Goal: Check status: Check status

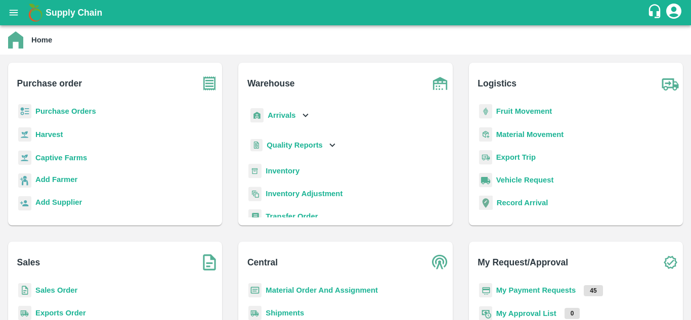
click at [57, 107] on p "Purchase Orders" at bounding box center [65, 111] width 61 height 11
click at [60, 112] on b "Purchase Orders" at bounding box center [65, 111] width 61 height 8
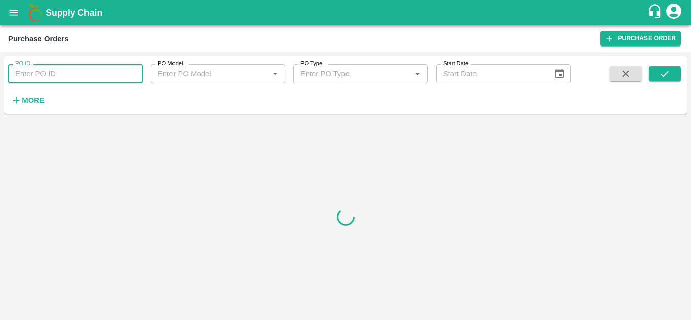
click at [58, 75] on input "PO ID" at bounding box center [75, 73] width 135 height 19
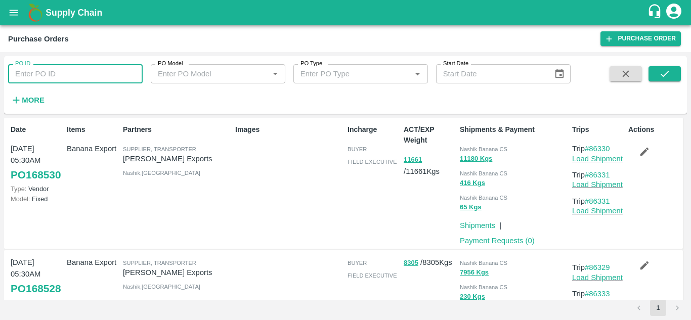
paste input "166991"
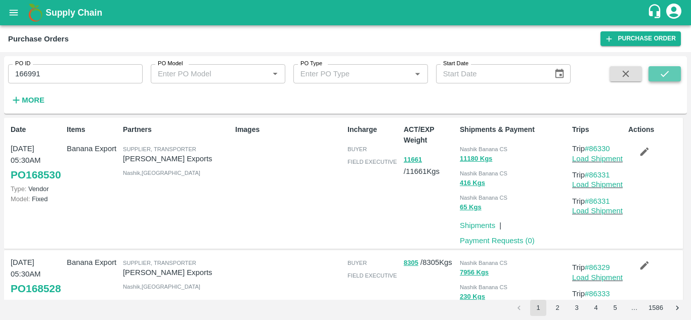
click at [674, 70] on button "submit" at bounding box center [665, 73] width 32 height 15
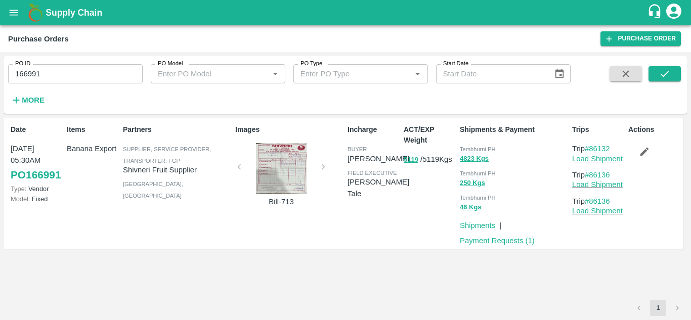
drag, startPoint x: 617, startPoint y: 146, endPoint x: 593, endPoint y: 142, distance: 25.1
click at [593, 142] on div "Trips Trip #86132 Load Shipment Trip #86136 Load Shipment Trip #86136 Load Ship…" at bounding box center [596, 183] width 56 height 126
copy link "86132"
click at [57, 73] on input "166991" at bounding box center [75, 73] width 135 height 19
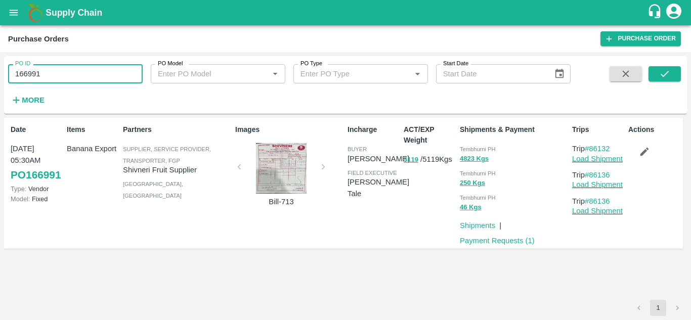
click at [57, 73] on input "166991" at bounding box center [75, 73] width 135 height 19
paste input "text"
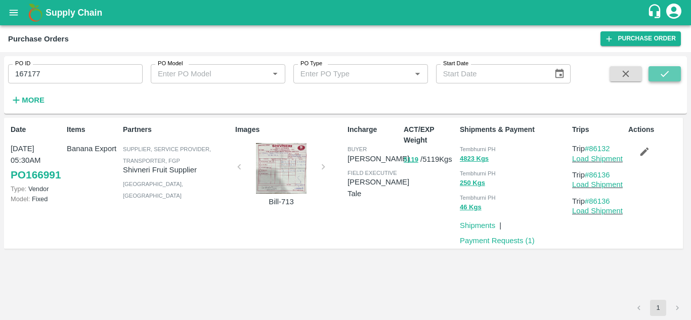
click at [669, 70] on icon "submit" at bounding box center [664, 73] width 11 height 11
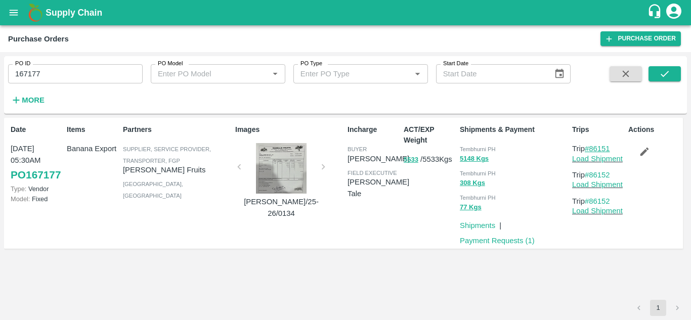
drag, startPoint x: 615, startPoint y: 147, endPoint x: 592, endPoint y: 147, distance: 22.8
click at [592, 147] on p "Trip #86151" at bounding box center [598, 148] width 52 height 11
copy link "86151"
click at [53, 76] on input "167177" at bounding box center [75, 73] width 135 height 19
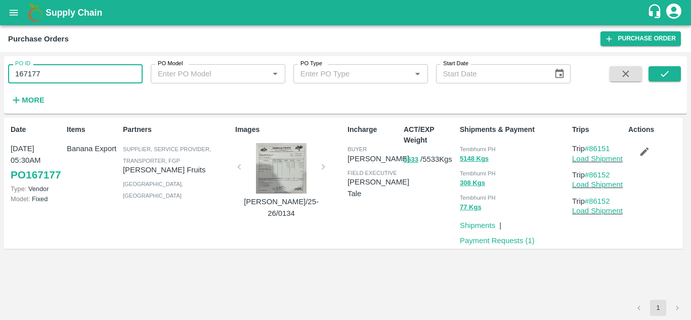
paste input "text"
click at [671, 68] on button "submit" at bounding box center [665, 73] width 32 height 15
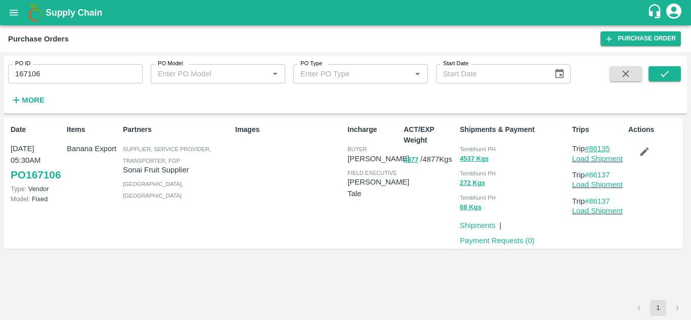
drag, startPoint x: 613, startPoint y: 148, endPoint x: 592, endPoint y: 148, distance: 21.3
click at [592, 148] on p "Trip #86135" at bounding box center [598, 148] width 52 height 11
copy link "86135"
click at [74, 70] on input "167106" at bounding box center [75, 73] width 135 height 19
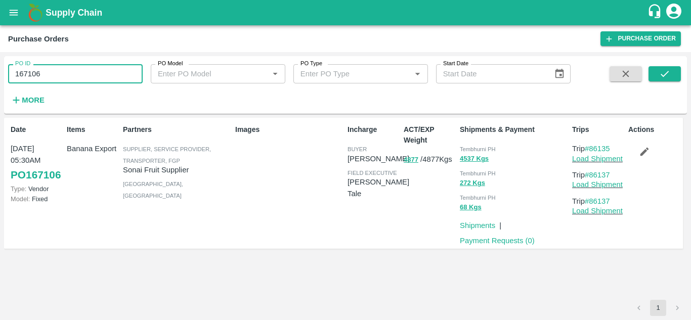
paste input "text"
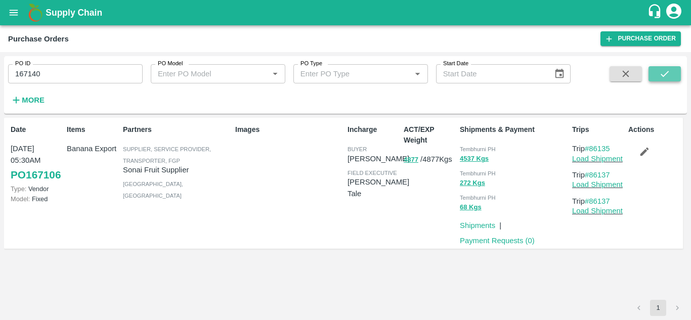
click at [667, 70] on icon "submit" at bounding box center [664, 73] width 11 height 11
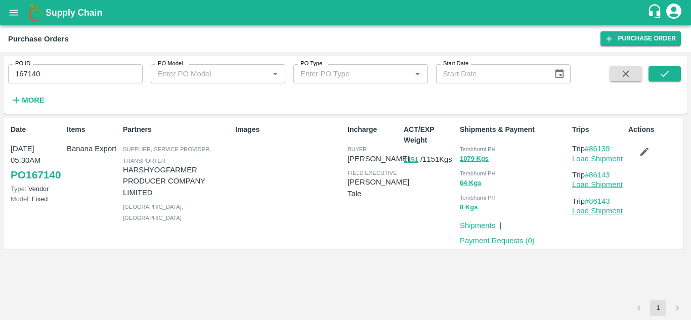
drag, startPoint x: 617, startPoint y: 151, endPoint x: 592, endPoint y: 148, distance: 25.0
click at [592, 148] on p "Trip #86139" at bounding box center [598, 148] width 52 height 11
copy link "86139"
click at [63, 73] on input "167140" at bounding box center [75, 73] width 135 height 19
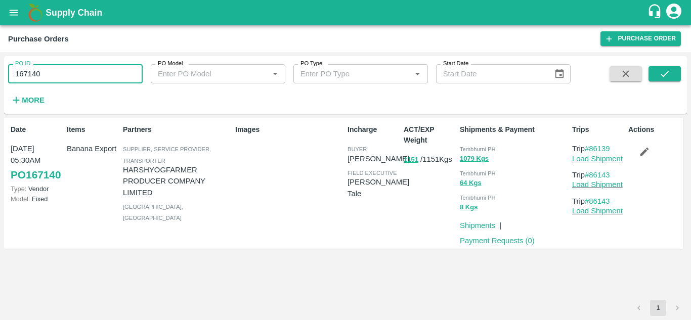
paste input "text"
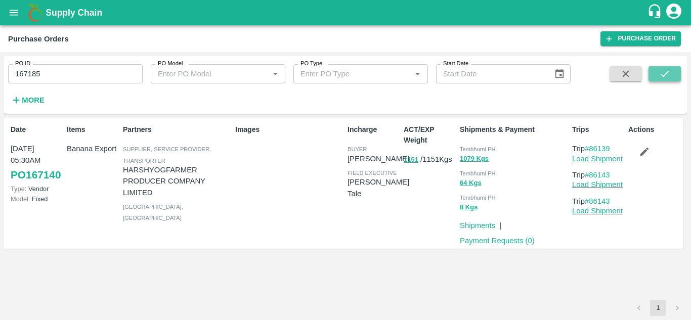
click at [671, 76] on button "submit" at bounding box center [665, 73] width 32 height 15
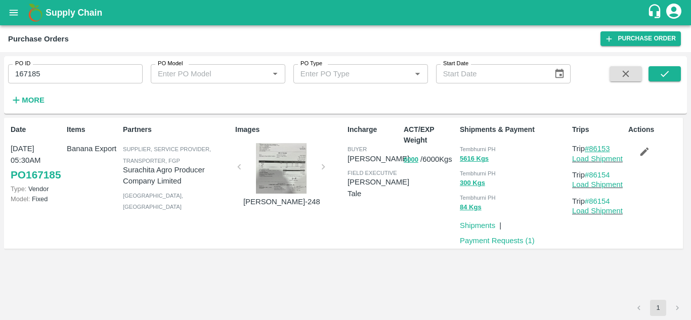
drag, startPoint x: 617, startPoint y: 149, endPoint x: 591, endPoint y: 149, distance: 26.8
click at [591, 149] on p "Trip #86153" at bounding box center [598, 148] width 52 height 11
copy link "86153"
click at [49, 70] on input "167185" at bounding box center [75, 73] width 135 height 19
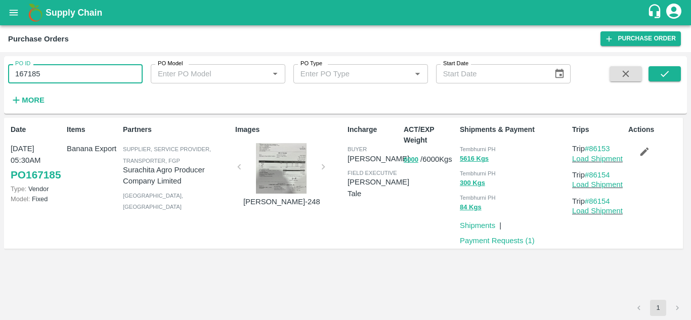
paste input "text"
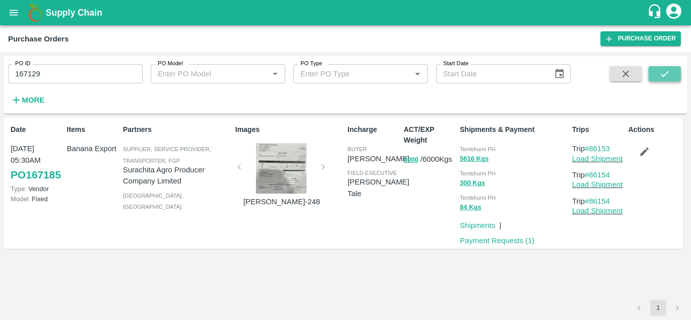
click at [665, 72] on icon "submit" at bounding box center [664, 73] width 11 height 11
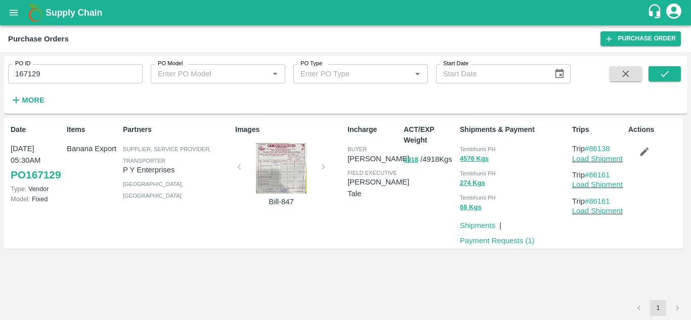
drag, startPoint x: 615, startPoint y: 149, endPoint x: 592, endPoint y: 144, distance: 23.2
click at [592, 144] on p "Trip #86138" at bounding box center [598, 148] width 52 height 11
copy link "86138"
click at [54, 77] on input "167129" at bounding box center [75, 73] width 135 height 19
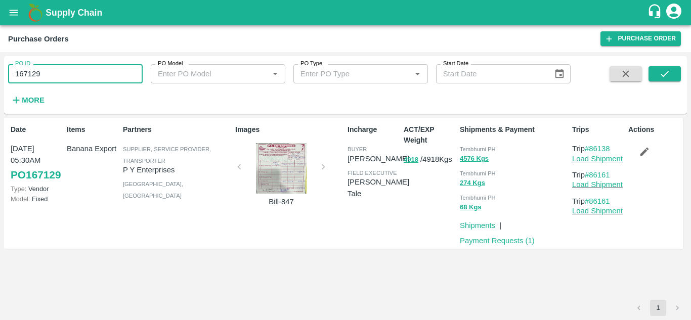
paste input "text"
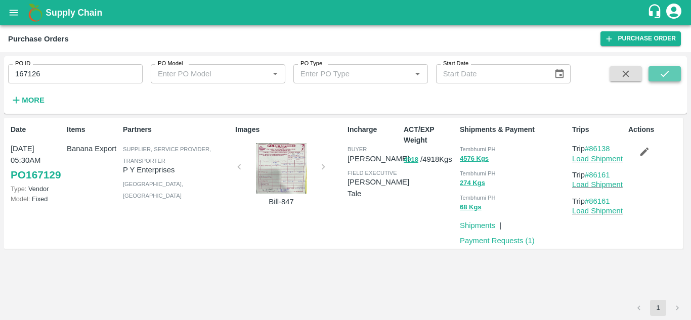
click at [660, 70] on icon "submit" at bounding box center [664, 73] width 11 height 11
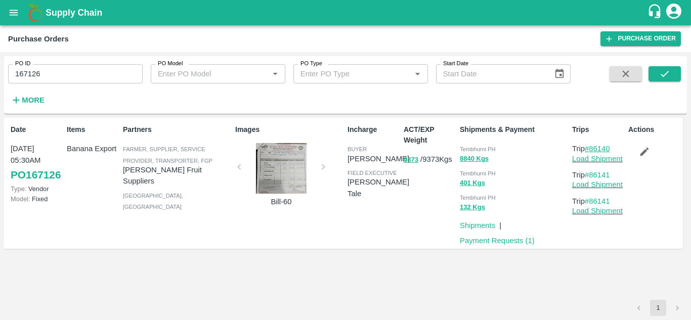
drag, startPoint x: 616, startPoint y: 149, endPoint x: 591, endPoint y: 145, distance: 25.6
click at [591, 145] on p "Trip #86140" at bounding box center [598, 148] width 52 height 11
copy link "86140"
click at [65, 74] on input "167126" at bounding box center [75, 73] width 135 height 19
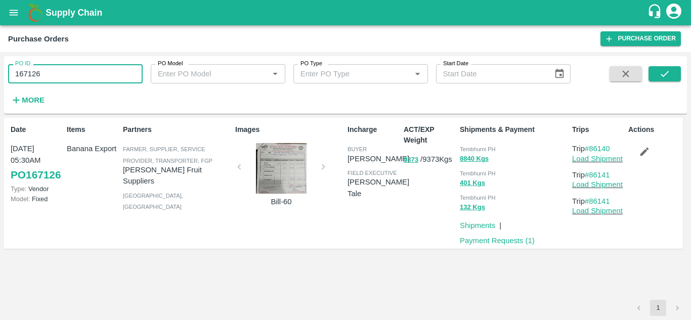
paste input "text"
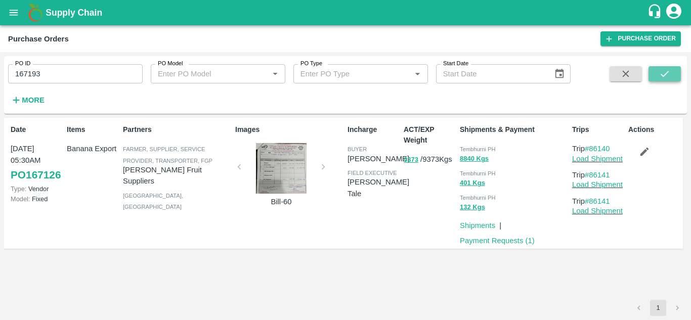
click at [667, 73] on icon "submit" at bounding box center [665, 74] width 8 height 6
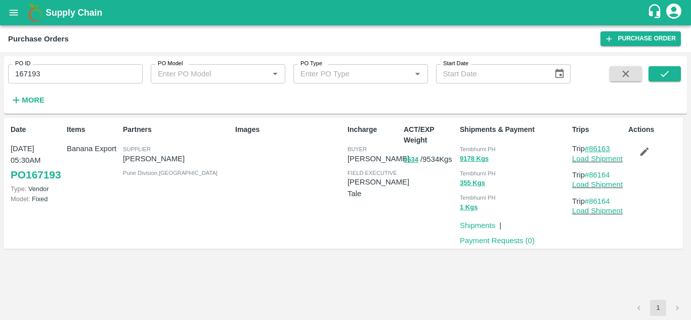
drag, startPoint x: 615, startPoint y: 147, endPoint x: 590, endPoint y: 145, distance: 25.4
click at [590, 145] on p "Trip #86163" at bounding box center [598, 148] width 52 height 11
copy link "86163"
click at [77, 71] on input "167193" at bounding box center [75, 73] width 135 height 19
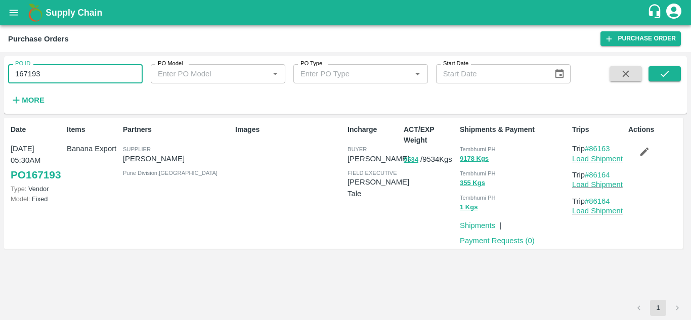
paste input "text"
click at [77, 71] on input "167194" at bounding box center [75, 73] width 135 height 19
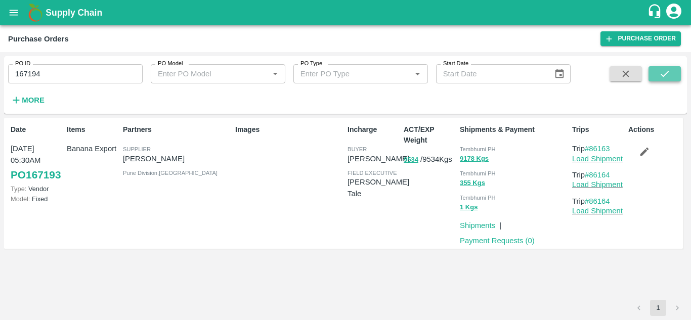
click at [671, 71] on icon "submit" at bounding box center [664, 73] width 11 height 11
drag, startPoint x: 616, startPoint y: 149, endPoint x: 593, endPoint y: 147, distance: 23.4
click at [593, 147] on p "Trip #86170" at bounding box center [598, 148] width 52 height 11
copy link "86170"
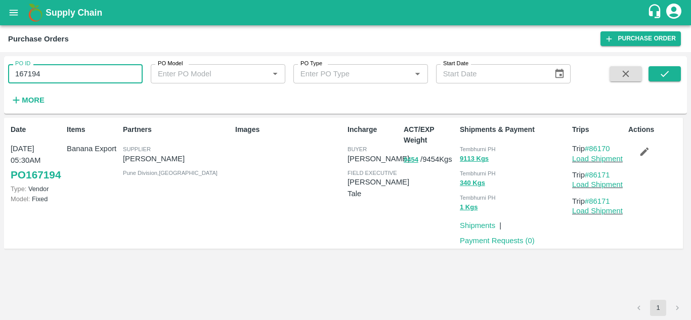
click at [61, 69] on input "167194" at bounding box center [75, 73] width 135 height 19
paste input "text"
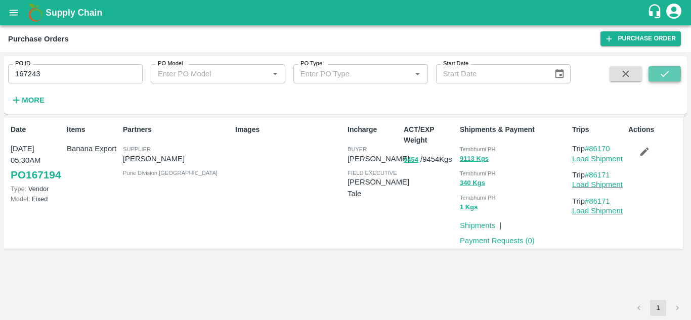
click at [671, 73] on button "submit" at bounding box center [665, 73] width 32 height 15
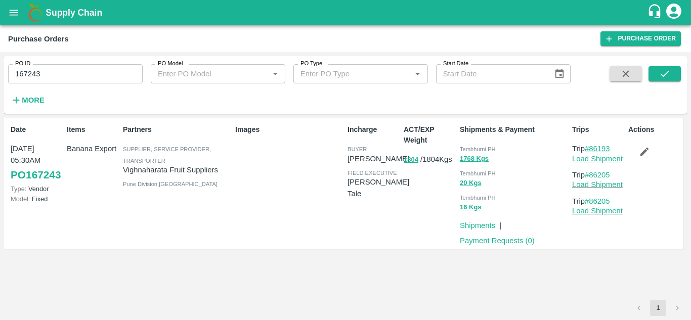
drag, startPoint x: 618, startPoint y: 149, endPoint x: 592, endPoint y: 151, distance: 25.9
click at [592, 151] on p "Trip #86193" at bounding box center [598, 148] width 52 height 11
copy link "86193"
click at [62, 70] on input "167243" at bounding box center [75, 73] width 135 height 19
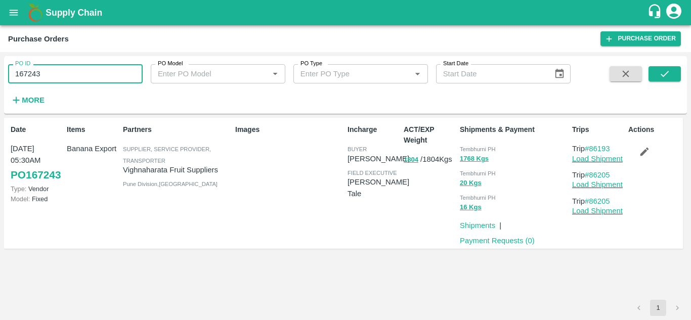
paste input "text"
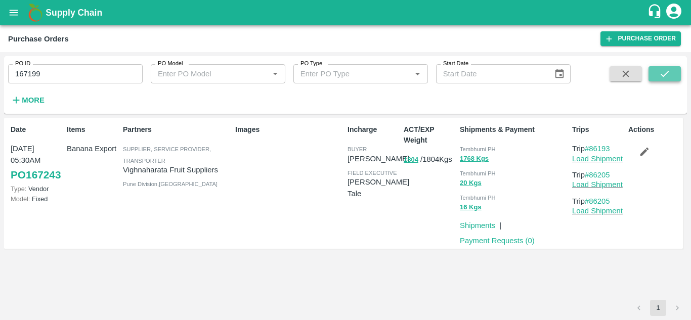
click at [672, 75] on button "submit" at bounding box center [665, 73] width 32 height 15
drag, startPoint x: 615, startPoint y: 149, endPoint x: 592, endPoint y: 144, distance: 23.4
click at [592, 144] on p "Trip #86179" at bounding box center [598, 148] width 52 height 11
click at [47, 70] on input "167199" at bounding box center [75, 73] width 135 height 19
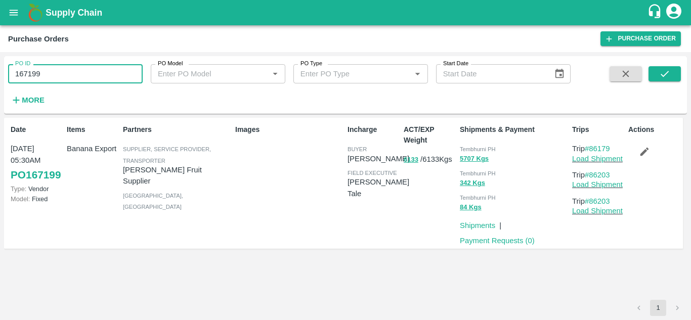
click at [49, 72] on input "167199" at bounding box center [75, 73] width 135 height 19
paste input "text"
click at [669, 71] on icon "submit" at bounding box center [664, 73] width 11 height 11
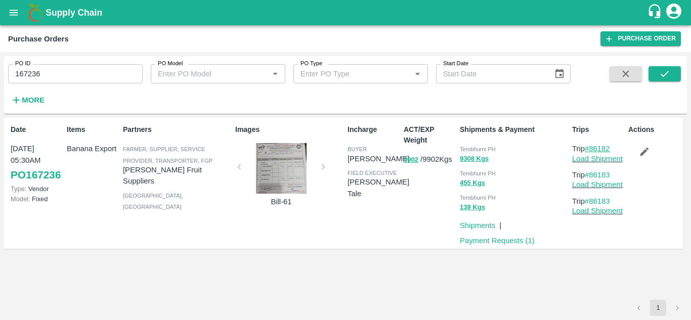
drag, startPoint x: 615, startPoint y: 148, endPoint x: 591, endPoint y: 146, distance: 23.8
click at [591, 146] on p "Trip #86182" at bounding box center [598, 148] width 52 height 11
click at [57, 66] on input "167236" at bounding box center [75, 73] width 135 height 19
paste input "text"
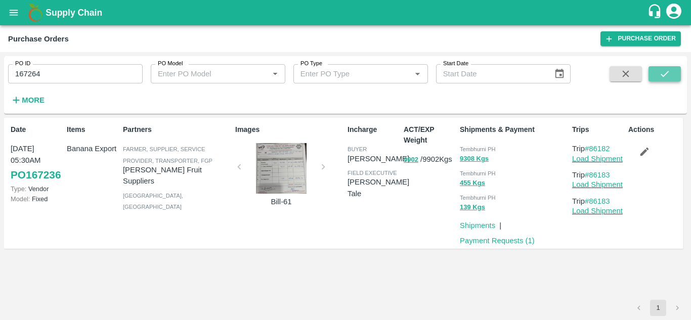
click at [662, 79] on icon "submit" at bounding box center [664, 73] width 11 height 11
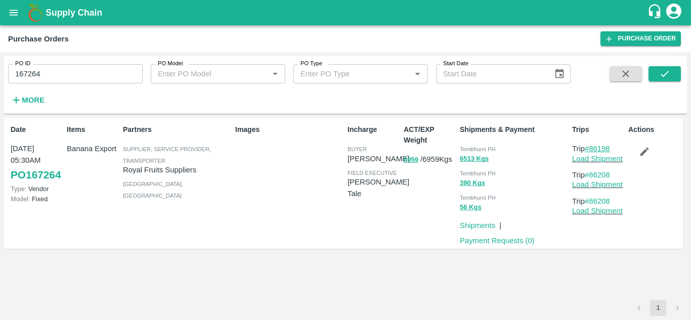
drag, startPoint x: 617, startPoint y: 149, endPoint x: 590, endPoint y: 148, distance: 27.3
click at [590, 148] on p "Trip #86198" at bounding box center [598, 148] width 52 height 11
click at [56, 72] on input "167264" at bounding box center [75, 73] width 135 height 19
paste input "text"
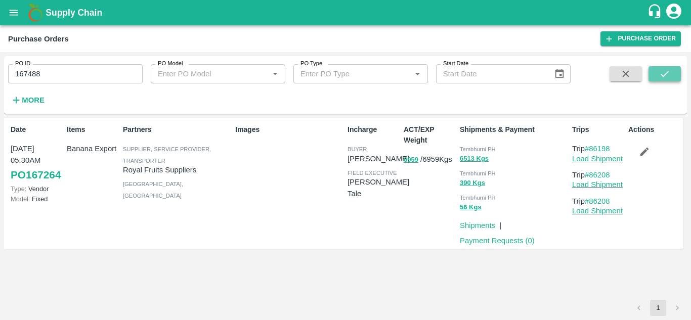
click at [661, 75] on icon "submit" at bounding box center [664, 73] width 11 height 11
drag, startPoint x: 616, startPoint y: 147, endPoint x: 590, endPoint y: 146, distance: 26.3
click at [590, 146] on p "Trip #86227" at bounding box center [598, 148] width 52 height 11
click at [58, 78] on input "167488" at bounding box center [75, 73] width 135 height 19
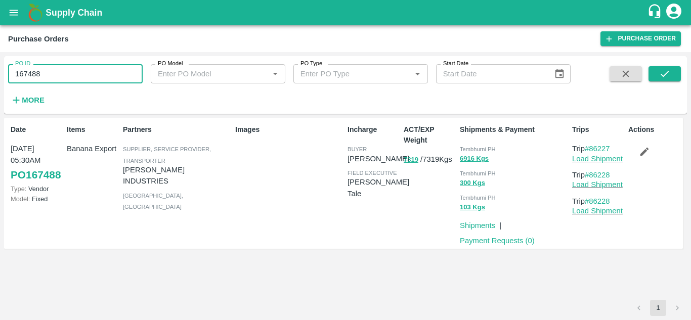
click at [58, 78] on input "167488" at bounding box center [75, 73] width 135 height 19
paste input "text"
click at [670, 73] on icon "submit" at bounding box center [664, 73] width 11 height 11
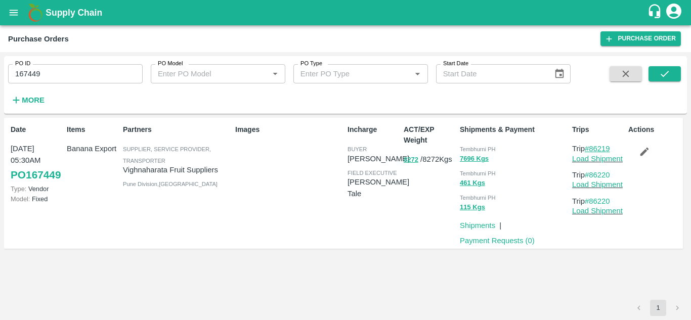
drag, startPoint x: 614, startPoint y: 149, endPoint x: 591, endPoint y: 150, distance: 23.8
click at [591, 150] on p "Trip #86219" at bounding box center [598, 148] width 52 height 11
click at [55, 72] on input "167449" at bounding box center [75, 73] width 135 height 19
paste input "text"
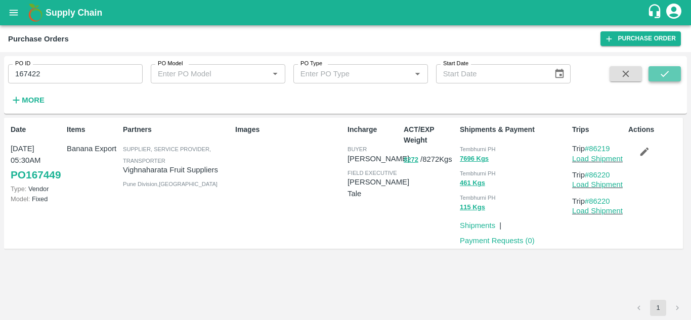
click at [665, 71] on icon "submit" at bounding box center [664, 73] width 11 height 11
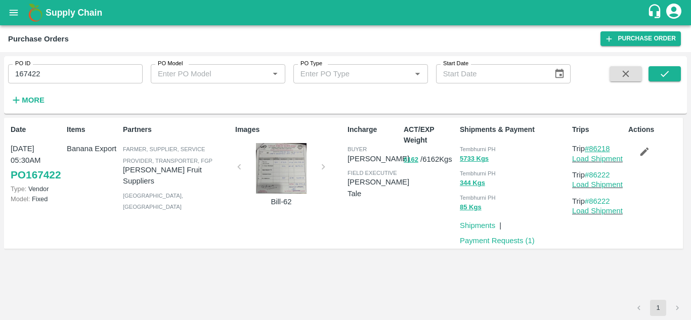
drag, startPoint x: 615, startPoint y: 148, endPoint x: 592, endPoint y: 150, distance: 22.9
click at [592, 150] on p "Trip #86218" at bounding box center [598, 148] width 52 height 11
click at [54, 79] on input "167422" at bounding box center [75, 73] width 135 height 19
paste input "text"
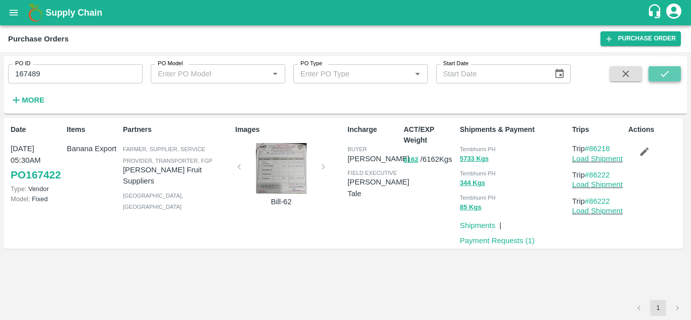
click at [669, 75] on icon "submit" at bounding box center [664, 73] width 11 height 11
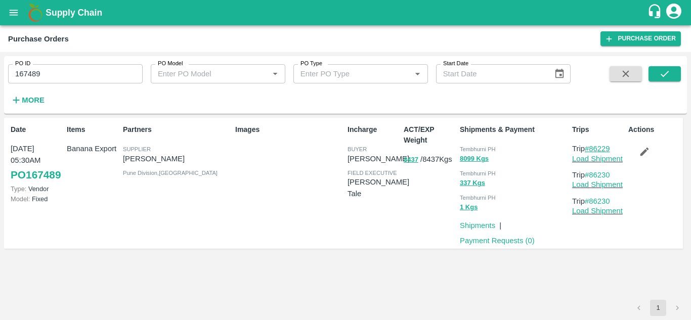
drag, startPoint x: 613, startPoint y: 149, endPoint x: 592, endPoint y: 147, distance: 21.4
click at [592, 147] on p "Trip #86229" at bounding box center [598, 148] width 52 height 11
click at [68, 72] on input "167489" at bounding box center [75, 73] width 135 height 19
paste input "text"
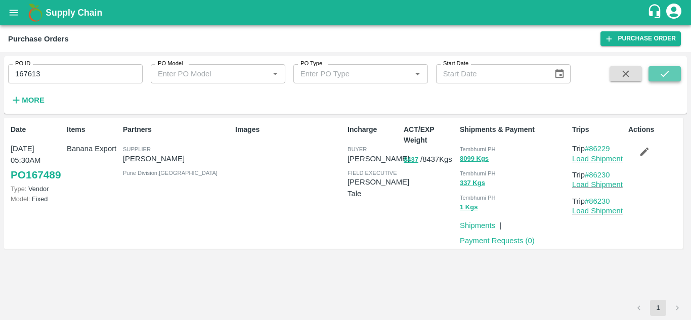
click at [659, 72] on icon "submit" at bounding box center [664, 73] width 11 height 11
drag, startPoint x: 614, startPoint y: 147, endPoint x: 590, endPoint y: 141, distance: 25.2
click at [590, 141] on div "Trips Trip #86233 Load Shipment Trip #86234 Load Shipment Trip #86234 Load Ship…" at bounding box center [596, 183] width 56 height 126
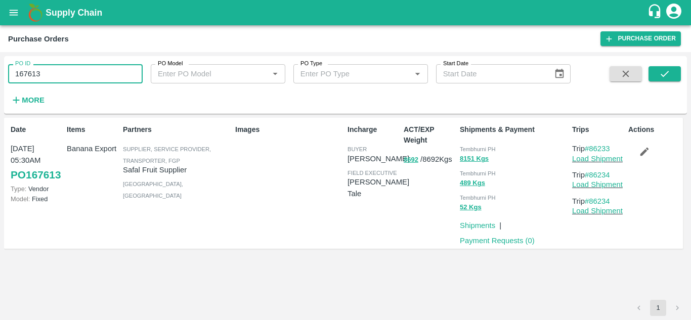
click at [64, 72] on input "167613" at bounding box center [75, 73] width 135 height 19
paste input "text"
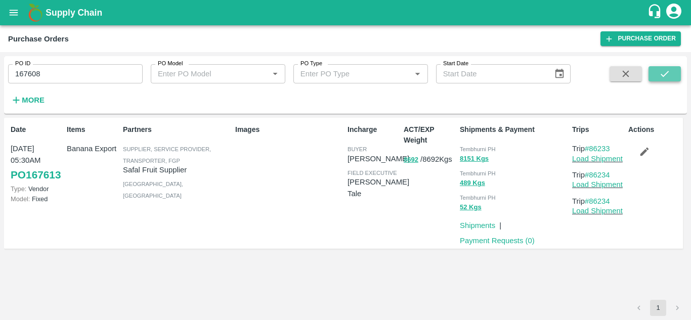
click at [667, 74] on icon "submit" at bounding box center [665, 74] width 8 height 6
drag, startPoint x: 615, startPoint y: 147, endPoint x: 591, endPoint y: 150, distance: 23.9
click at [591, 150] on p "Trip #86236" at bounding box center [598, 148] width 52 height 11
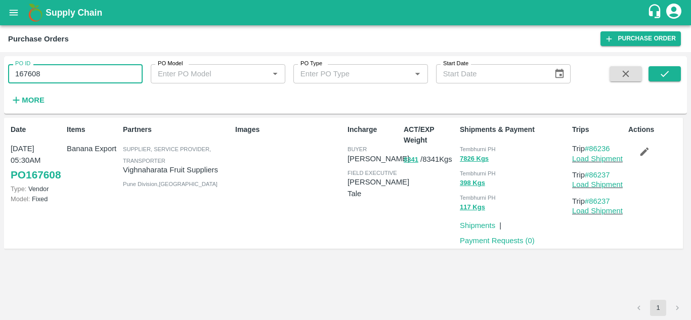
click at [53, 74] on input "167608" at bounding box center [75, 73] width 135 height 19
paste input "text"
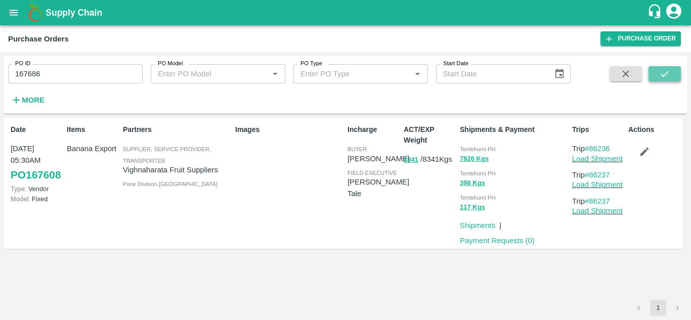
click at [678, 67] on button "submit" at bounding box center [665, 73] width 32 height 15
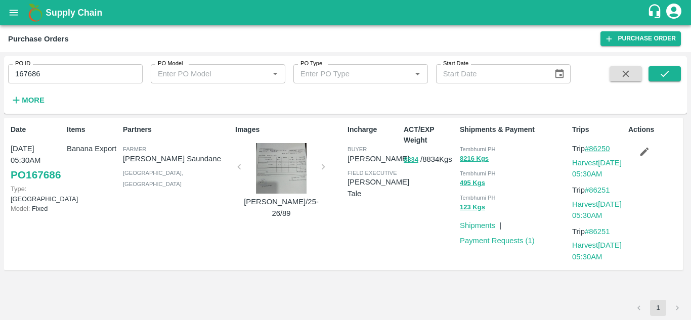
drag, startPoint x: 620, startPoint y: 149, endPoint x: 592, endPoint y: 149, distance: 27.3
click at [592, 149] on p "Trip #86250" at bounding box center [598, 148] width 52 height 11
click at [55, 78] on input "167686" at bounding box center [75, 73] width 135 height 19
paste input "text"
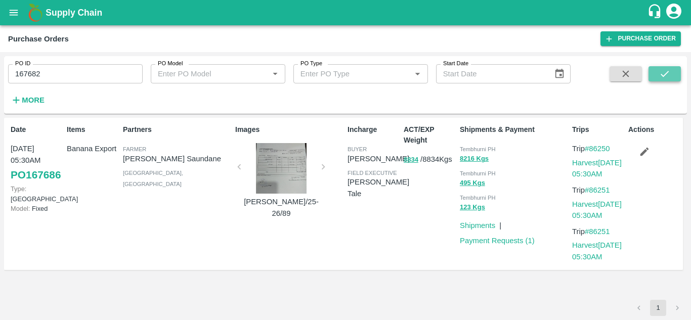
click at [669, 74] on icon "submit" at bounding box center [664, 73] width 11 height 11
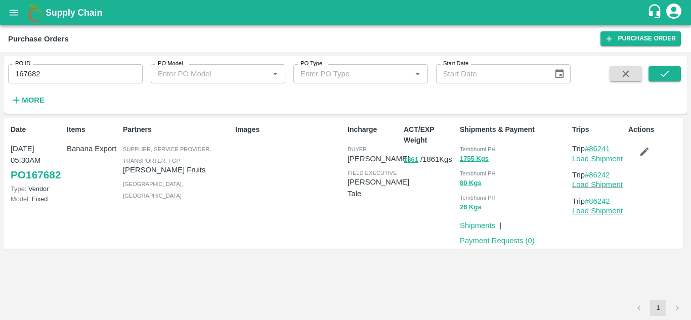
drag, startPoint x: 616, startPoint y: 150, endPoint x: 593, endPoint y: 147, distance: 23.9
click at [593, 147] on p "Trip #86241" at bounding box center [598, 148] width 52 height 11
click at [53, 72] on input "167682" at bounding box center [75, 73] width 135 height 19
paste input "text"
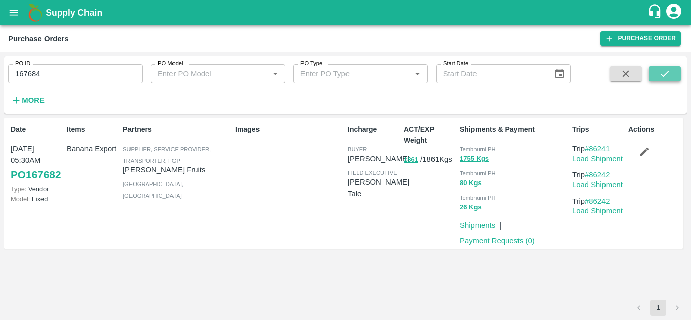
click at [665, 74] on icon "submit" at bounding box center [664, 73] width 11 height 11
click at [666, 75] on icon "submit" at bounding box center [664, 73] width 11 height 11
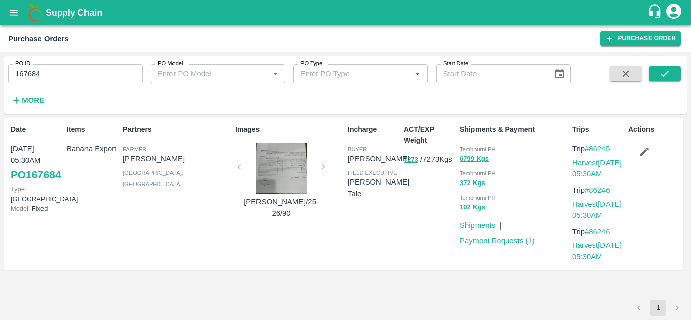
drag, startPoint x: 617, startPoint y: 149, endPoint x: 592, endPoint y: 149, distance: 25.3
click at [592, 149] on p "Trip #86245" at bounding box center [598, 148] width 52 height 11
click at [48, 76] on input "167684" at bounding box center [75, 73] width 135 height 19
paste input "text"
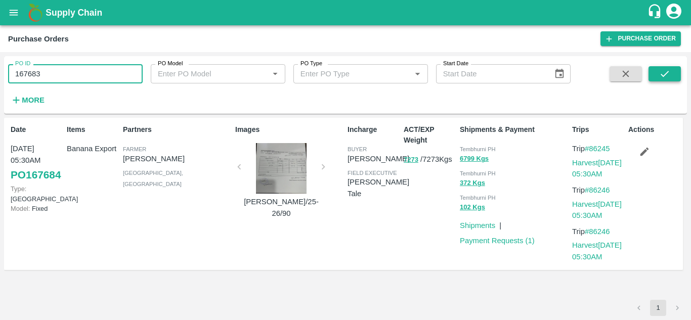
click at [663, 75] on icon "submit" at bounding box center [665, 74] width 8 height 6
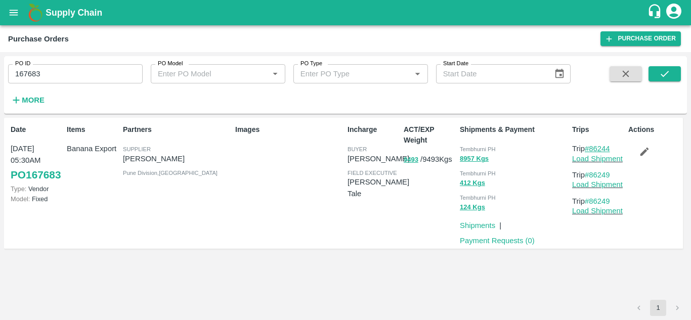
drag, startPoint x: 617, startPoint y: 149, endPoint x: 591, endPoint y: 149, distance: 26.3
click at [591, 149] on p "Trip #86244" at bounding box center [598, 148] width 52 height 11
click at [58, 75] on input "167683" at bounding box center [75, 73] width 135 height 19
paste input "text"
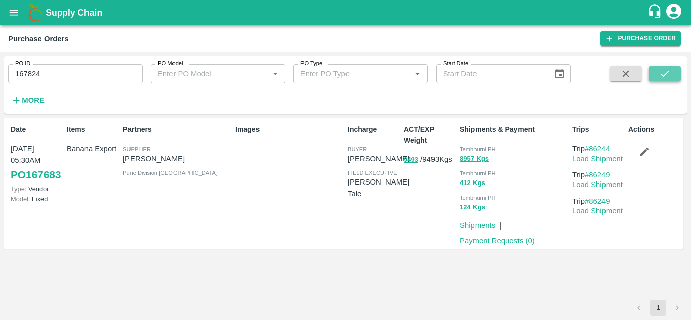
click at [678, 74] on button "submit" at bounding box center [665, 73] width 32 height 15
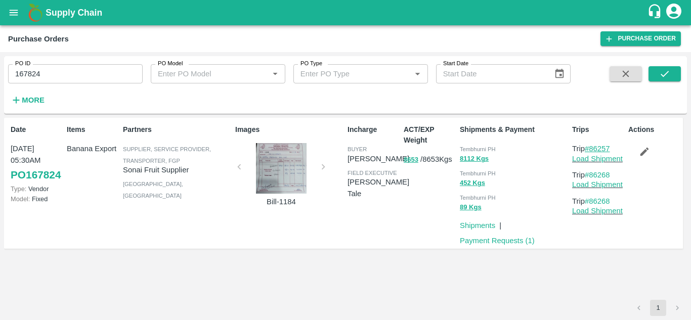
drag, startPoint x: 618, startPoint y: 148, endPoint x: 590, endPoint y: 150, distance: 28.4
click at [590, 150] on p "Trip #86257" at bounding box center [598, 148] width 52 height 11
click at [52, 66] on input "167824" at bounding box center [75, 73] width 135 height 19
paste input "text"
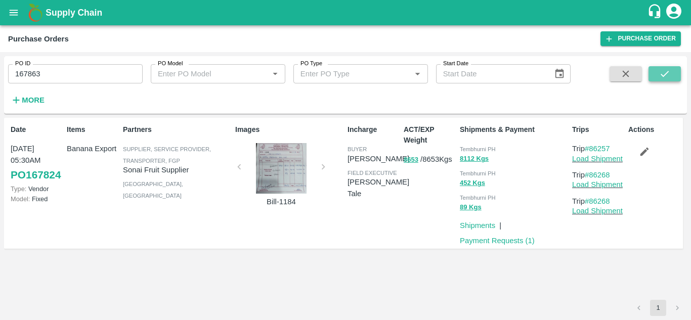
click at [669, 77] on icon "submit" at bounding box center [664, 73] width 11 height 11
drag, startPoint x: 613, startPoint y: 148, endPoint x: 590, endPoint y: 146, distance: 23.4
click at [590, 146] on p "Trip #86263" at bounding box center [598, 148] width 52 height 11
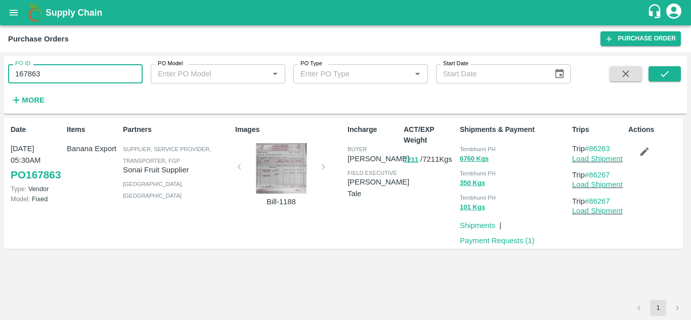
click at [51, 66] on input "167863" at bounding box center [75, 73] width 135 height 19
paste input "text"
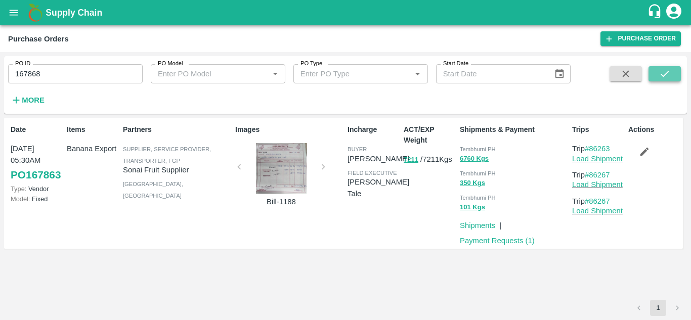
click at [669, 72] on icon "submit" at bounding box center [665, 74] width 8 height 6
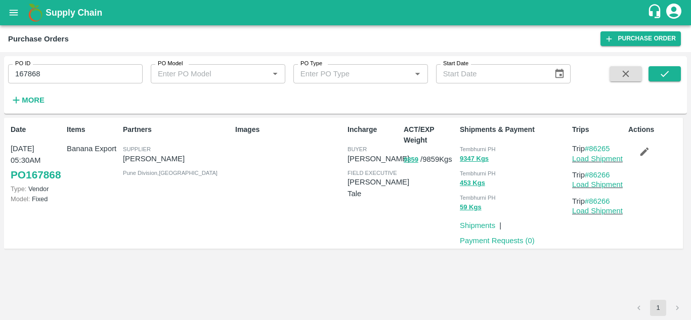
drag, startPoint x: 615, startPoint y: 147, endPoint x: 591, endPoint y: 143, distance: 25.1
click at [591, 143] on p "Trip #86265" at bounding box center [598, 148] width 52 height 11
click at [55, 76] on input "167868" at bounding box center [75, 73] width 135 height 19
paste input "text"
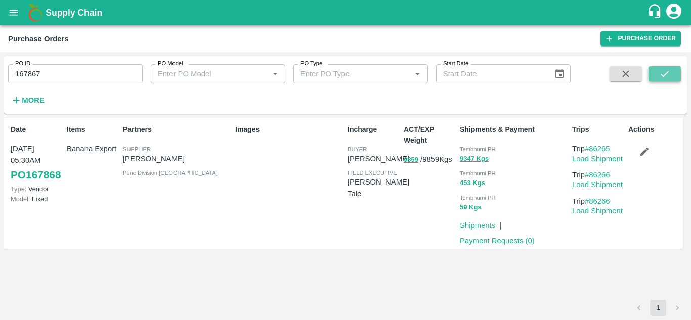
click at [650, 76] on button "submit" at bounding box center [665, 73] width 32 height 15
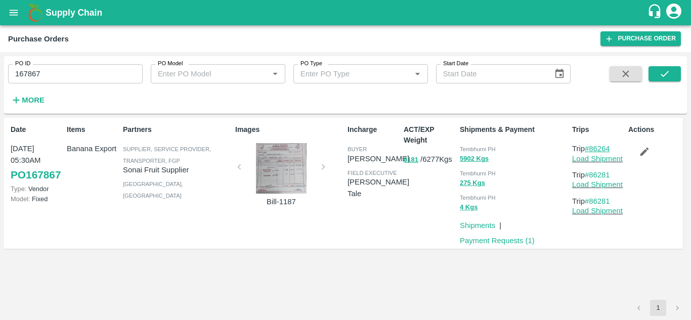
drag, startPoint x: 615, startPoint y: 149, endPoint x: 591, endPoint y: 149, distance: 24.3
click at [591, 149] on p "Trip #86264" at bounding box center [598, 148] width 52 height 11
click at [52, 75] on input "167867" at bounding box center [75, 73] width 135 height 19
paste input "text"
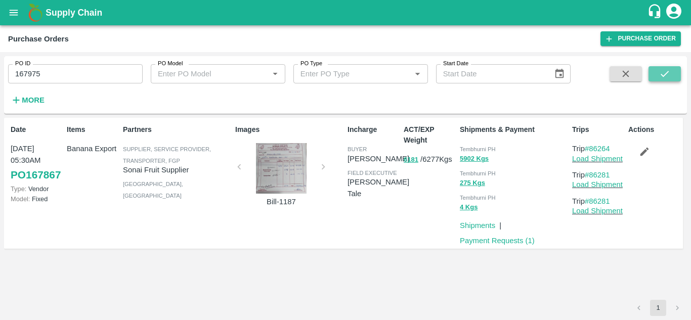
click at [659, 73] on icon "submit" at bounding box center [664, 73] width 11 height 11
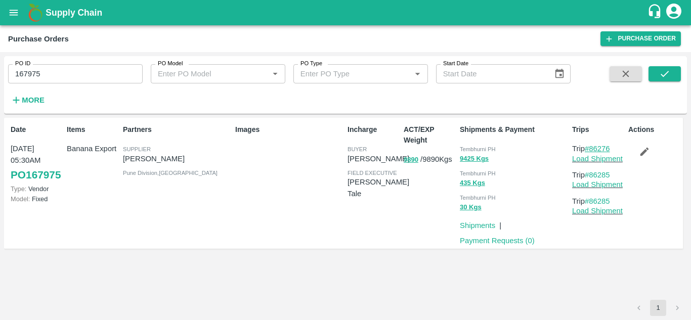
drag, startPoint x: 615, startPoint y: 149, endPoint x: 592, endPoint y: 149, distance: 23.8
click at [592, 149] on p "Trip #86276" at bounding box center [598, 148] width 52 height 11
click at [69, 80] on input "167975" at bounding box center [75, 73] width 135 height 19
paste input "text"
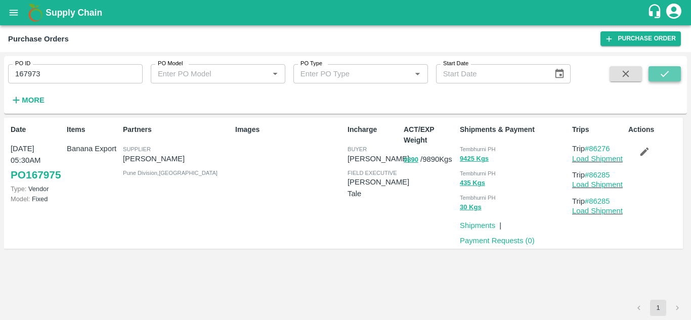
click at [649, 70] on button "submit" at bounding box center [665, 73] width 32 height 15
drag, startPoint x: 613, startPoint y: 148, endPoint x: 592, endPoint y: 152, distance: 21.6
click at [592, 152] on p "Trip #86275" at bounding box center [598, 148] width 52 height 11
click at [46, 76] on input "167973" at bounding box center [75, 73] width 135 height 19
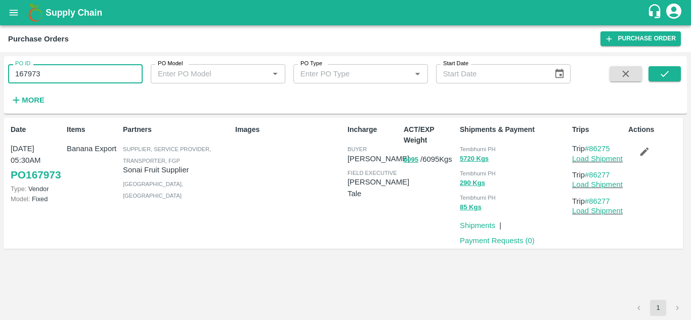
click at [46, 76] on input "167973" at bounding box center [75, 73] width 135 height 19
paste input "text"
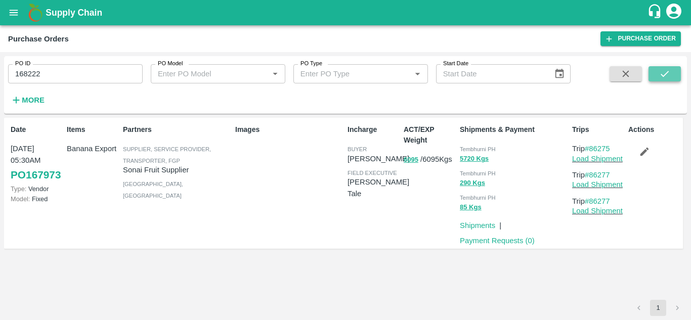
click at [664, 68] on icon "submit" at bounding box center [664, 73] width 11 height 11
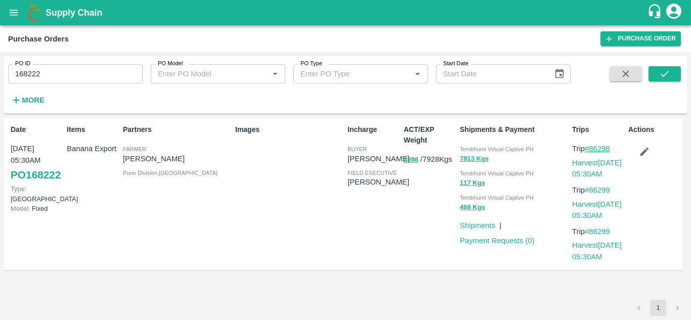
drag, startPoint x: 617, startPoint y: 147, endPoint x: 591, endPoint y: 150, distance: 26.5
click at [591, 150] on p "Trip #86298" at bounding box center [598, 148] width 52 height 11
click at [48, 70] on input "168222" at bounding box center [75, 73] width 135 height 19
paste input "text"
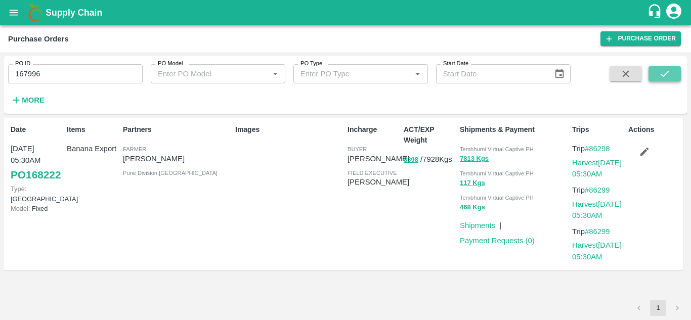
click at [675, 73] on button "submit" at bounding box center [665, 73] width 32 height 15
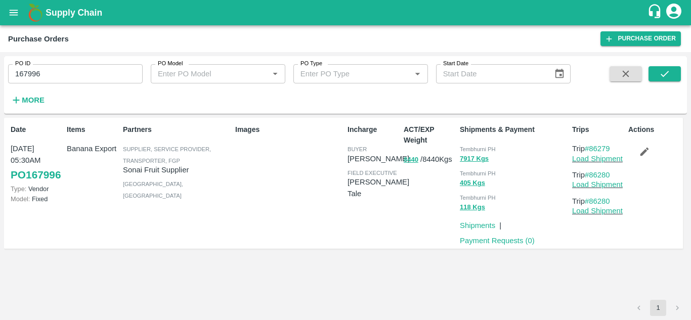
click at [612, 149] on p "Trip #86279" at bounding box center [598, 148] width 52 height 11
drag, startPoint x: 616, startPoint y: 150, endPoint x: 592, endPoint y: 147, distance: 24.4
click at [592, 147] on p "Trip #86279" at bounding box center [598, 148] width 52 height 11
click at [61, 68] on input "167996" at bounding box center [75, 73] width 135 height 19
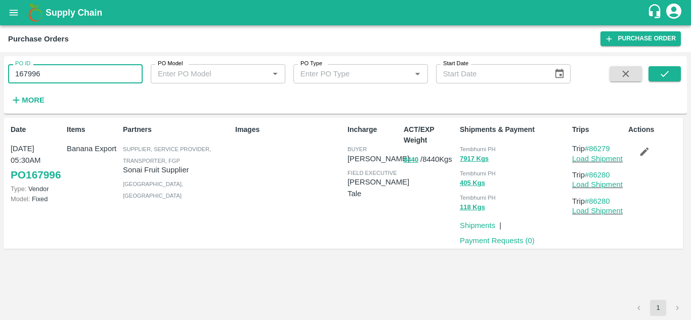
paste input "text"
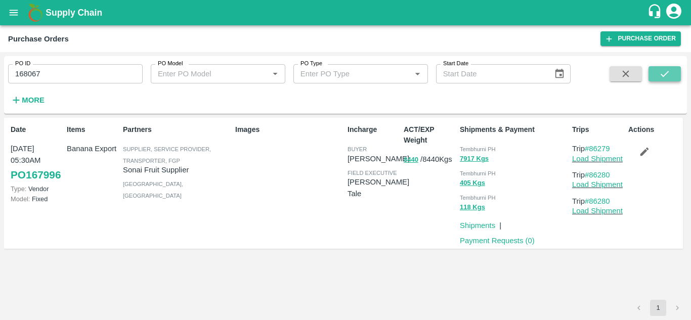
click at [673, 70] on button "submit" at bounding box center [665, 73] width 32 height 15
drag, startPoint x: 613, startPoint y: 152, endPoint x: 592, endPoint y: 151, distance: 20.8
click at [592, 151] on p "Trip #86282" at bounding box center [598, 148] width 52 height 11
click at [63, 70] on input "168067" at bounding box center [75, 73] width 135 height 19
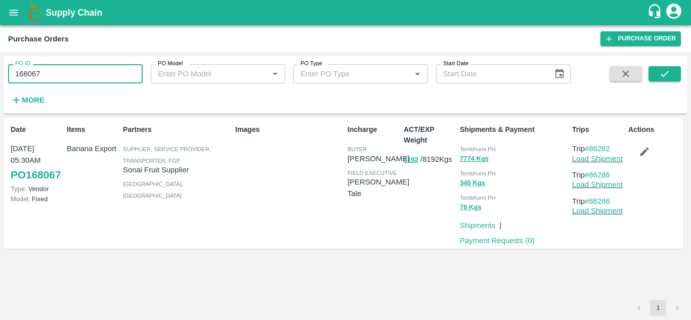
click at [63, 70] on input "168067" at bounding box center [75, 73] width 135 height 19
paste input "text"
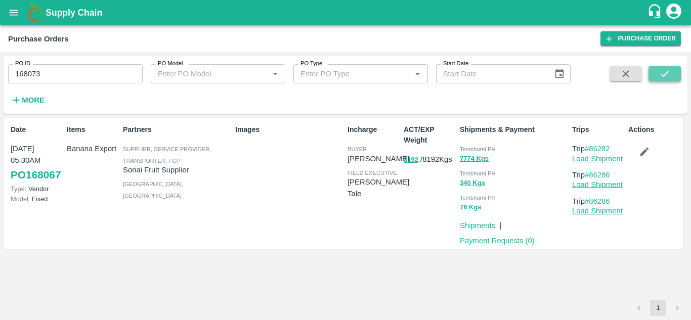
click at [660, 74] on icon "submit" at bounding box center [664, 73] width 11 height 11
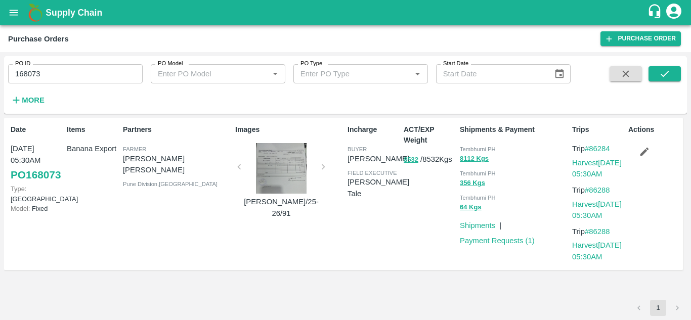
click at [614, 151] on p "Trip #86284" at bounding box center [598, 148] width 52 height 11
drag, startPoint x: 614, startPoint y: 151, endPoint x: 590, endPoint y: 149, distance: 24.4
click at [590, 149] on p "Trip #86284" at bounding box center [598, 148] width 52 height 11
click at [49, 72] on input "168073" at bounding box center [75, 73] width 135 height 19
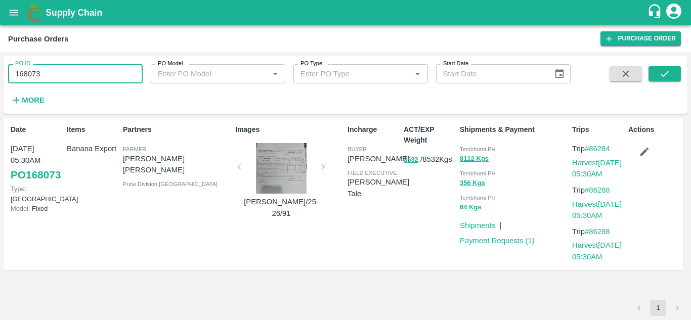
paste input "text"
type input "168075"
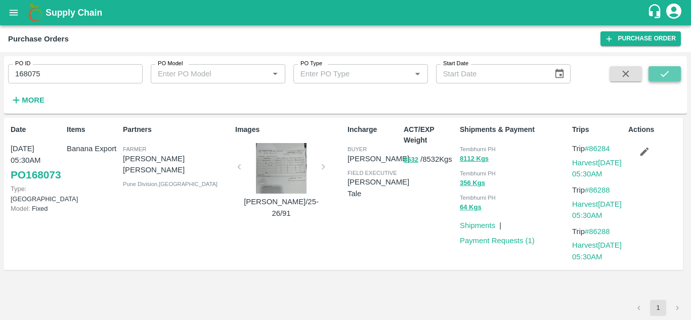
click at [667, 74] on icon "submit" at bounding box center [664, 73] width 11 height 11
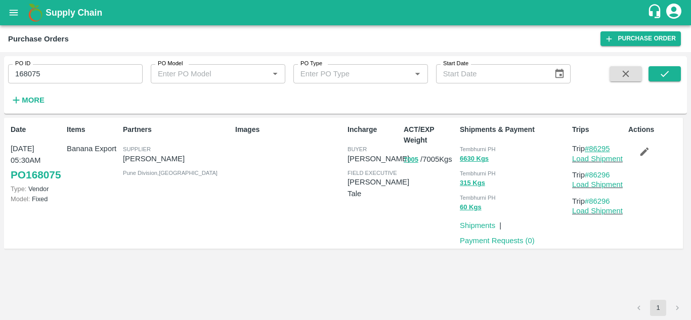
drag, startPoint x: 613, startPoint y: 147, endPoint x: 591, endPoint y: 152, distance: 22.7
click at [591, 152] on p "Trip #86295" at bounding box center [598, 148] width 52 height 11
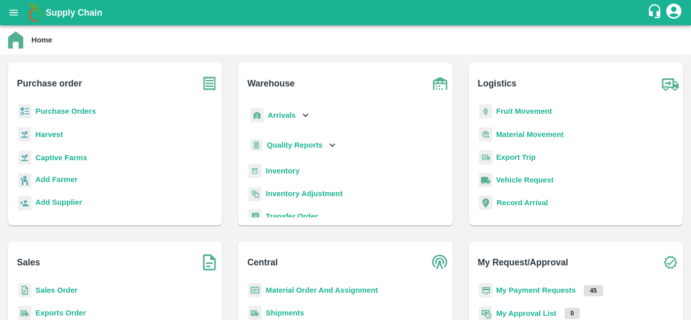
click at [519, 113] on b "Fruit Movement" at bounding box center [525, 111] width 56 height 8
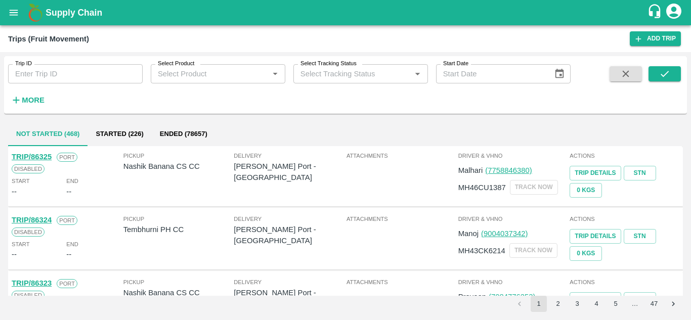
click at [26, 69] on input "Trip ID" at bounding box center [75, 73] width 135 height 19
paste input "86132"
click at [667, 76] on icon "submit" at bounding box center [664, 73] width 11 height 11
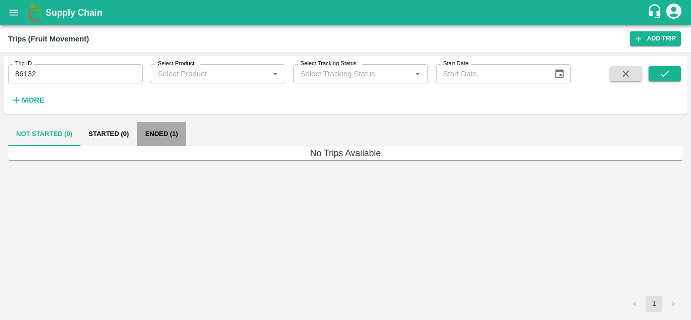
click at [161, 132] on button "Ended (1)" at bounding box center [161, 134] width 49 height 24
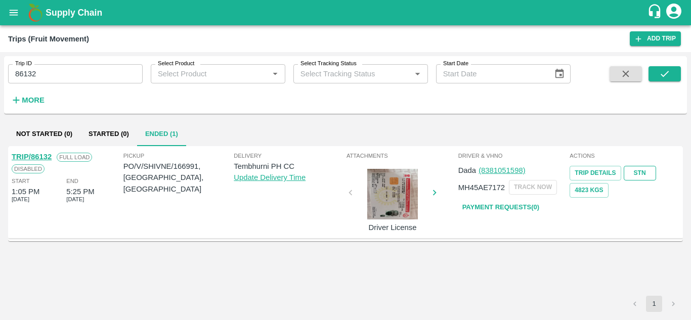
click at [643, 178] on link "STN" at bounding box center [640, 173] width 32 height 15
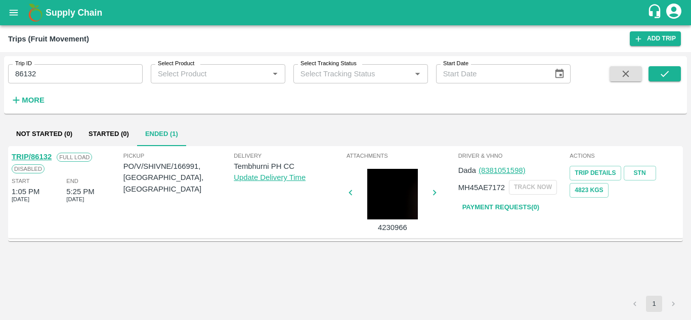
click at [40, 71] on input "86132" at bounding box center [75, 73] width 135 height 19
paste input "text"
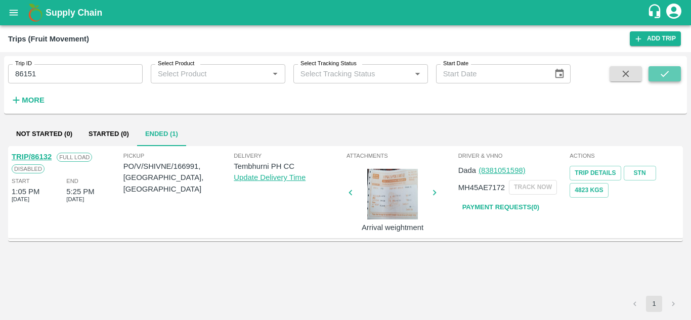
click at [662, 72] on icon "submit" at bounding box center [664, 73] width 11 height 11
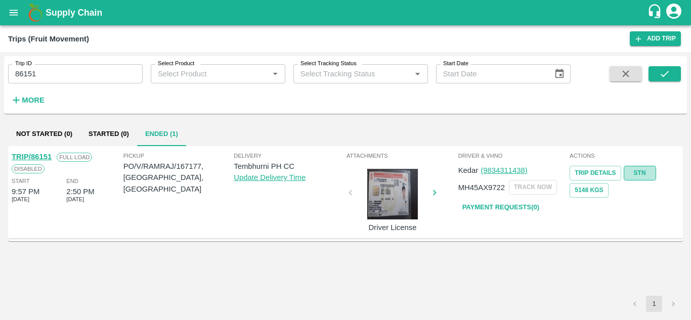
click at [637, 170] on link "STN" at bounding box center [640, 173] width 32 height 15
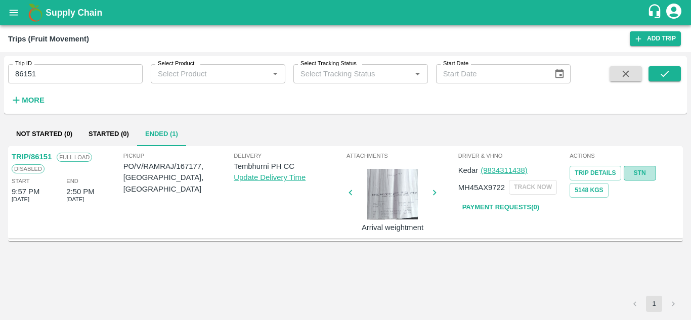
click at [645, 174] on link "STN" at bounding box center [640, 173] width 32 height 15
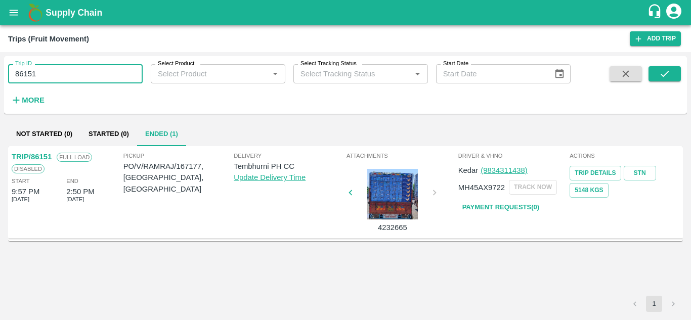
click at [57, 76] on input "86151" at bounding box center [75, 73] width 135 height 19
paste input "text"
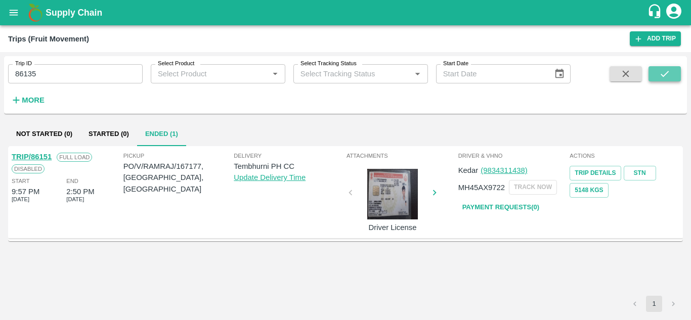
click at [675, 71] on button "submit" at bounding box center [665, 73] width 32 height 15
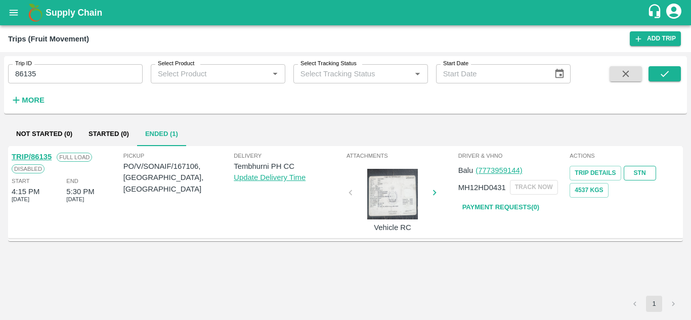
click at [642, 172] on link "STN" at bounding box center [640, 173] width 32 height 15
click at [52, 69] on input "86135" at bounding box center [75, 73] width 135 height 19
paste input "text"
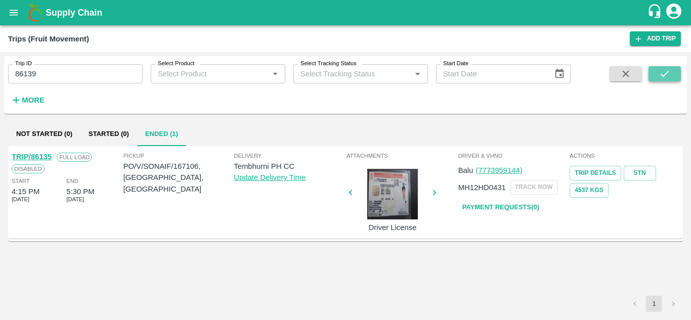
click at [658, 76] on button "submit" at bounding box center [665, 73] width 32 height 15
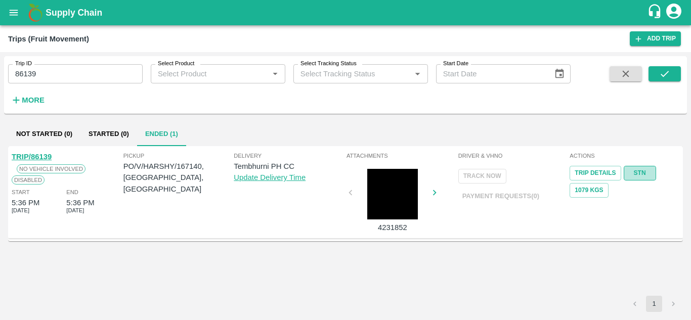
click at [640, 175] on link "STN" at bounding box center [640, 173] width 32 height 15
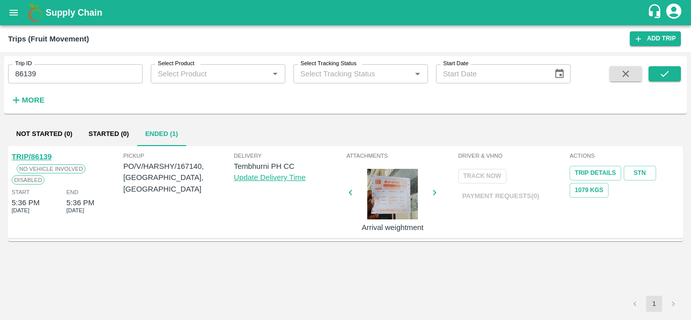
click at [63, 78] on input "86139" at bounding box center [75, 73] width 135 height 19
paste input "text"
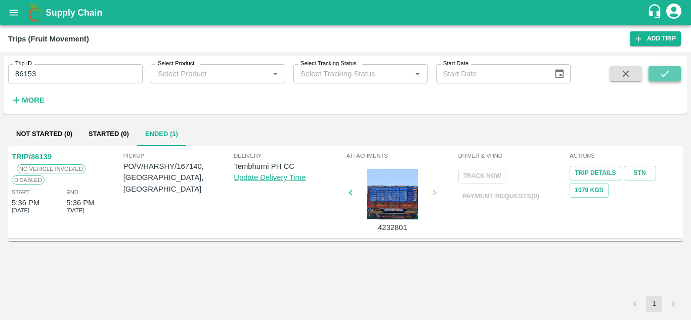
click at [658, 72] on button "submit" at bounding box center [665, 73] width 32 height 15
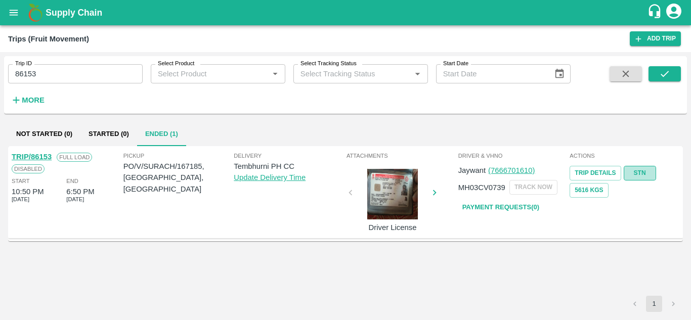
click at [639, 174] on link "STN" at bounding box center [640, 173] width 32 height 15
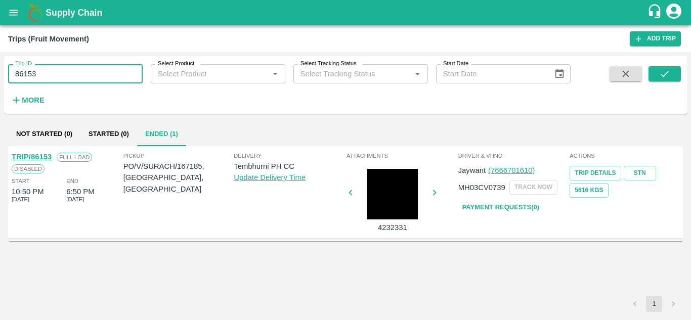
click at [54, 67] on input "86153" at bounding box center [75, 73] width 135 height 19
paste input "text"
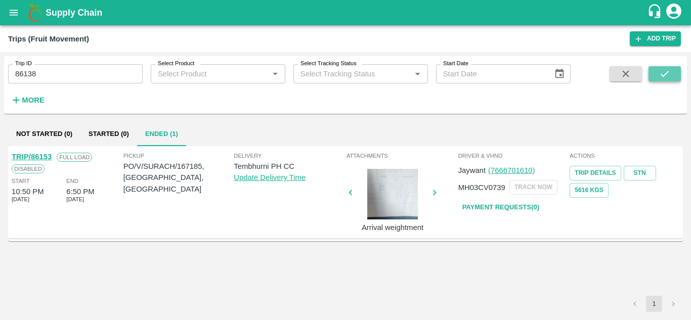
click at [663, 68] on button "submit" at bounding box center [665, 73] width 32 height 15
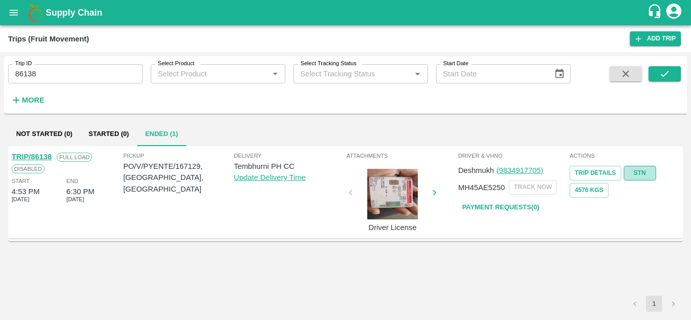
click at [638, 175] on link "STN" at bounding box center [640, 173] width 32 height 15
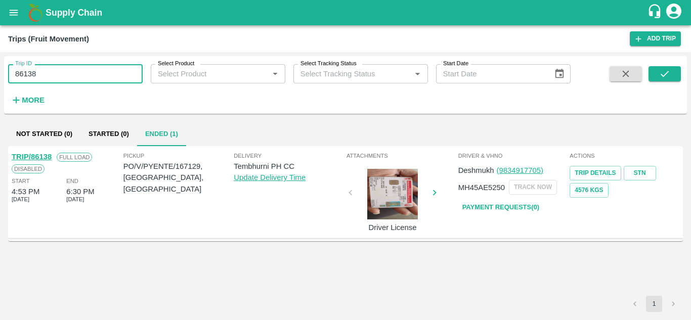
click at [47, 81] on input "86138" at bounding box center [75, 73] width 135 height 19
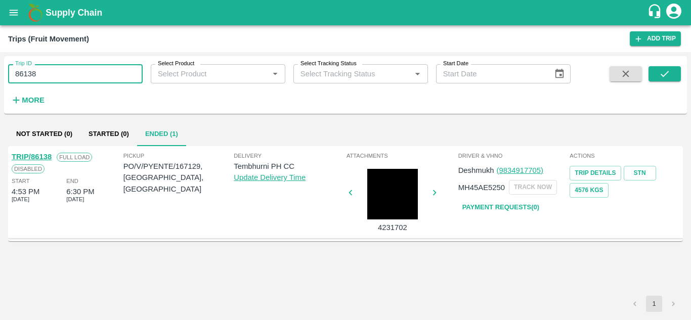
paste input "text"
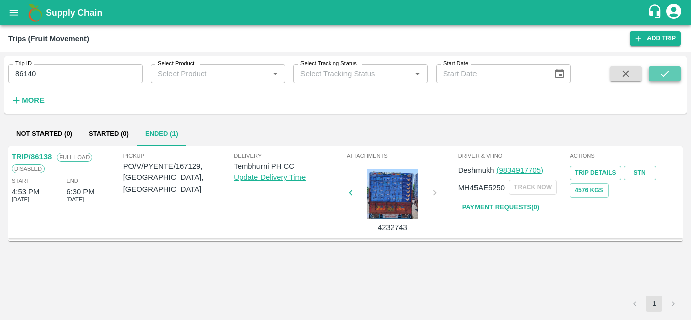
click at [672, 71] on button "submit" at bounding box center [665, 73] width 32 height 15
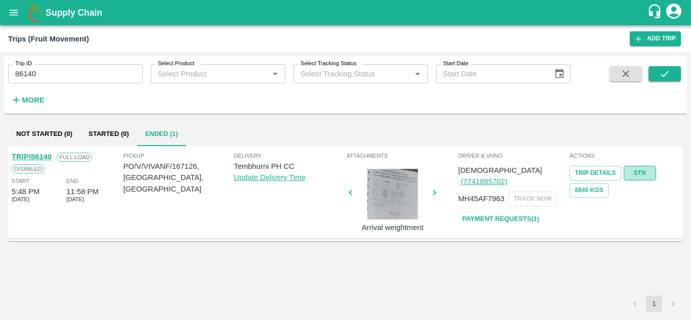
click at [637, 173] on link "STN" at bounding box center [640, 173] width 32 height 15
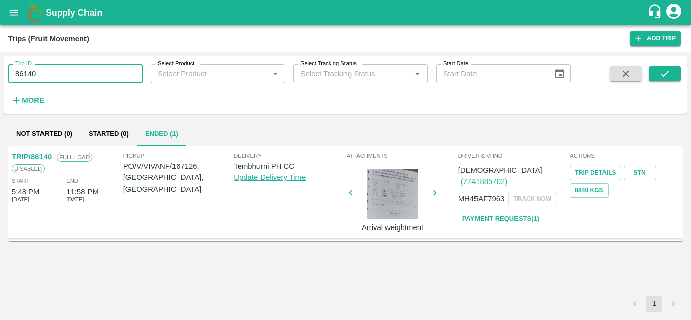
click at [51, 73] on input "86140" at bounding box center [75, 73] width 135 height 19
paste input "text"
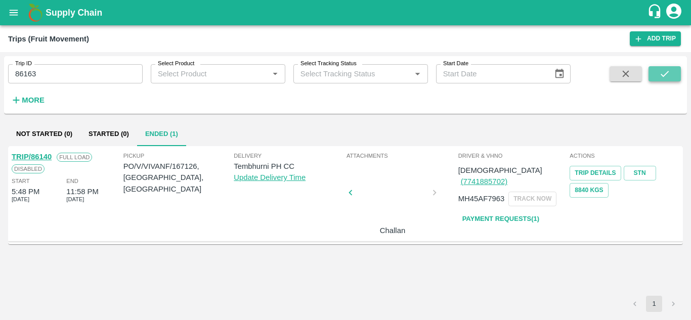
click at [666, 75] on icon "submit" at bounding box center [665, 74] width 8 height 6
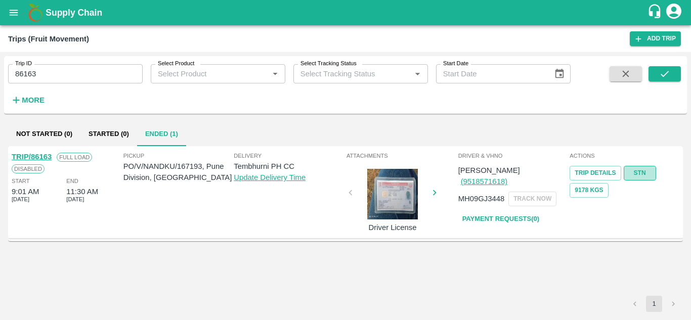
click at [646, 171] on link "STN" at bounding box center [640, 173] width 32 height 15
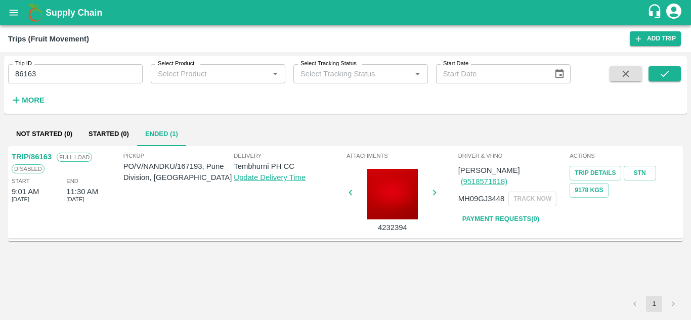
click at [70, 67] on input "86163" at bounding box center [75, 73] width 135 height 19
paste input "text"
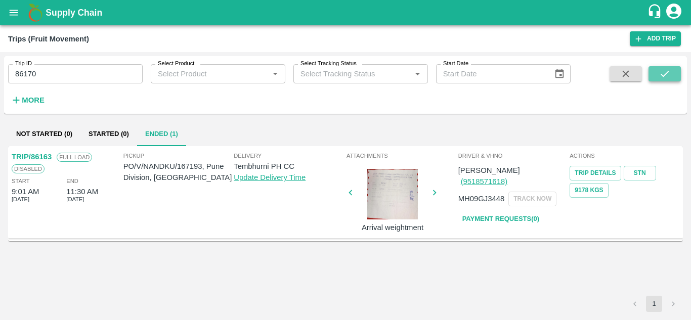
click at [663, 72] on icon "submit" at bounding box center [664, 73] width 11 height 11
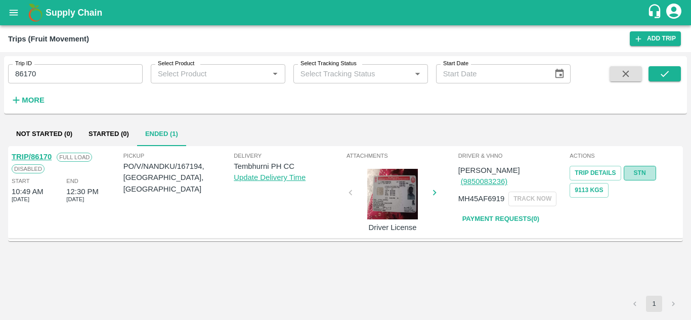
click at [636, 171] on link "STN" at bounding box center [640, 173] width 32 height 15
click at [39, 80] on input "86170" at bounding box center [75, 73] width 135 height 19
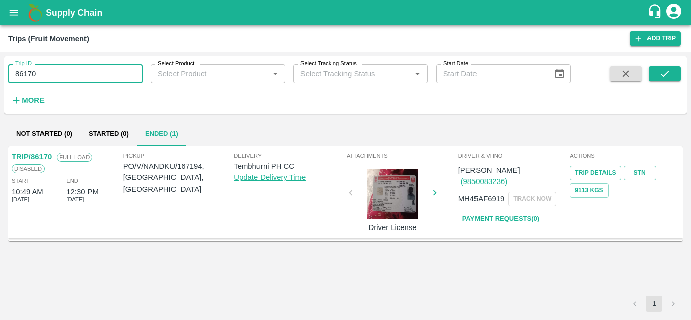
click at [39, 80] on input "86170" at bounding box center [75, 73] width 135 height 19
paste input "text"
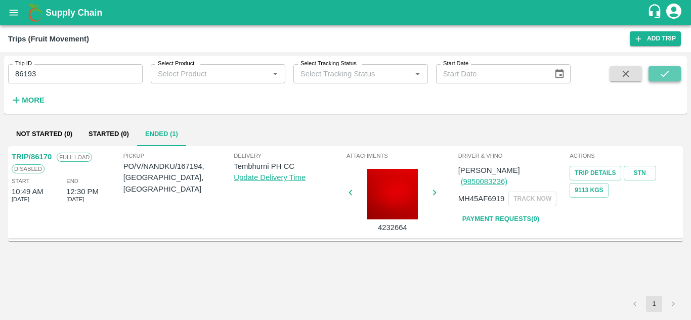
click at [668, 71] on icon "submit" at bounding box center [664, 73] width 11 height 11
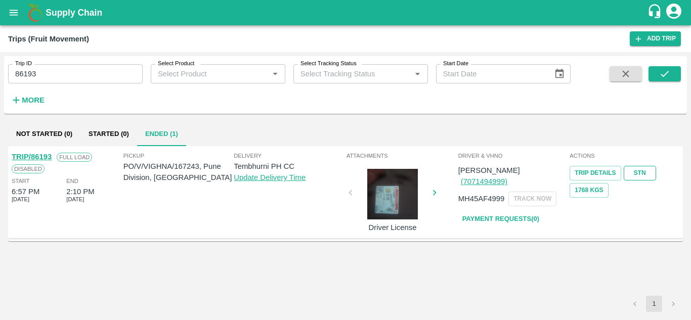
click at [645, 174] on link "STN" at bounding box center [640, 173] width 32 height 15
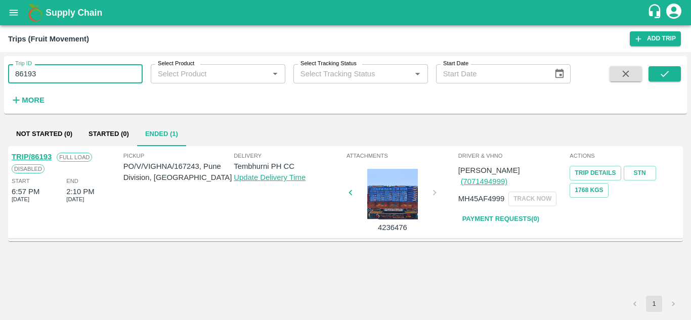
click at [53, 76] on input "86193" at bounding box center [75, 73] width 135 height 19
paste input "text"
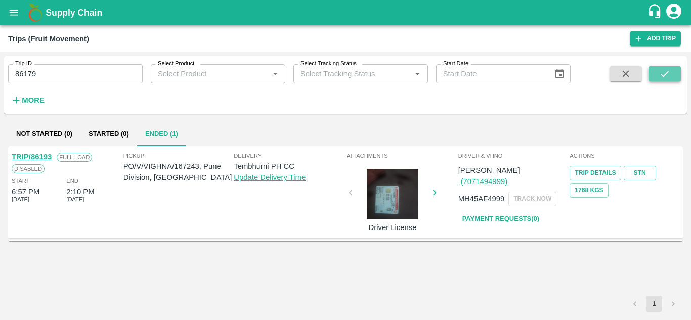
click at [668, 78] on icon "submit" at bounding box center [664, 73] width 11 height 11
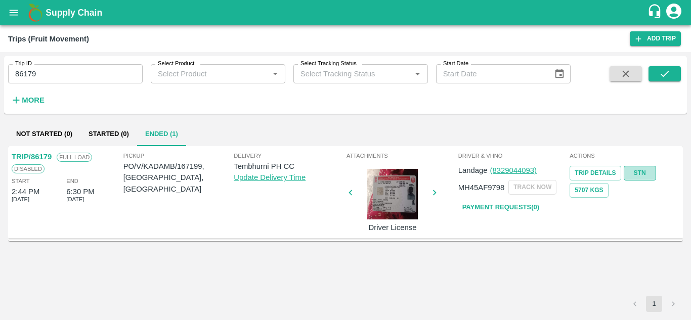
click at [648, 172] on link "STN" at bounding box center [640, 173] width 32 height 15
click at [47, 77] on input "86179" at bounding box center [75, 73] width 135 height 19
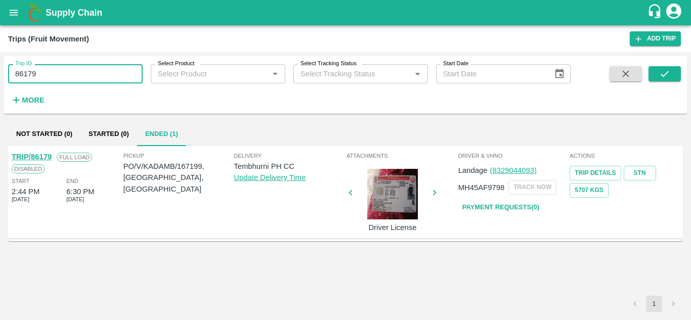
click at [47, 77] on input "86179" at bounding box center [75, 73] width 135 height 19
paste input "text"
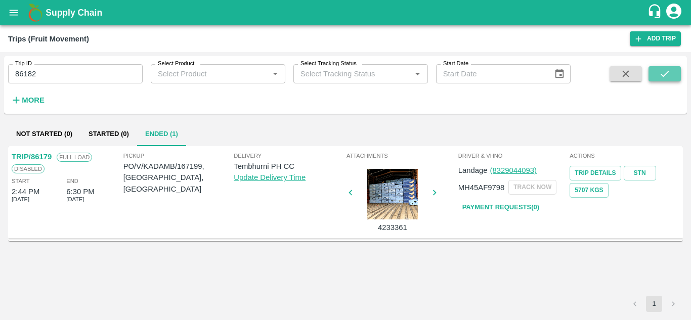
click at [675, 72] on button "submit" at bounding box center [665, 73] width 32 height 15
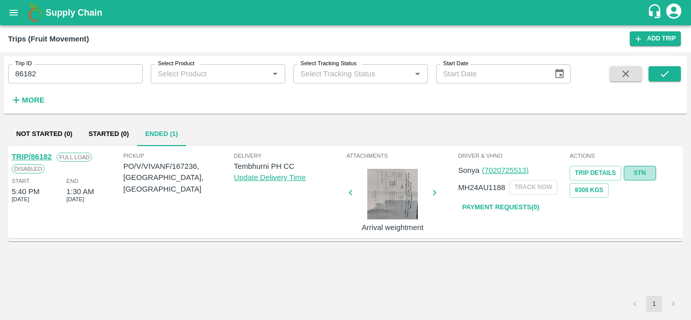
click at [641, 173] on link "STN" at bounding box center [640, 173] width 32 height 15
click at [58, 72] on input "86182" at bounding box center [75, 73] width 135 height 19
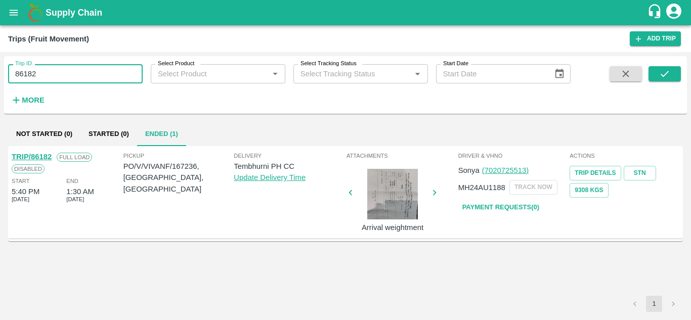
click at [58, 72] on input "86182" at bounding box center [75, 73] width 135 height 19
paste input "text"
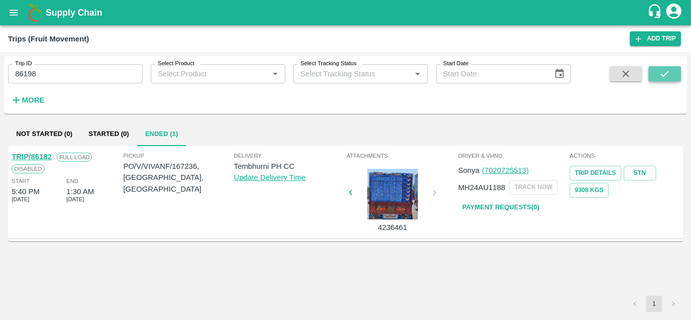
click at [661, 72] on icon "submit" at bounding box center [664, 73] width 11 height 11
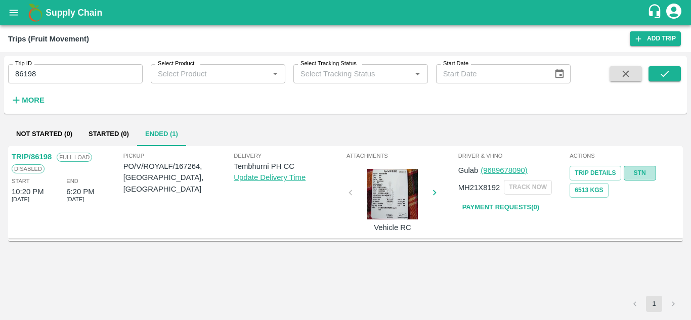
click at [642, 180] on link "STN" at bounding box center [640, 173] width 32 height 15
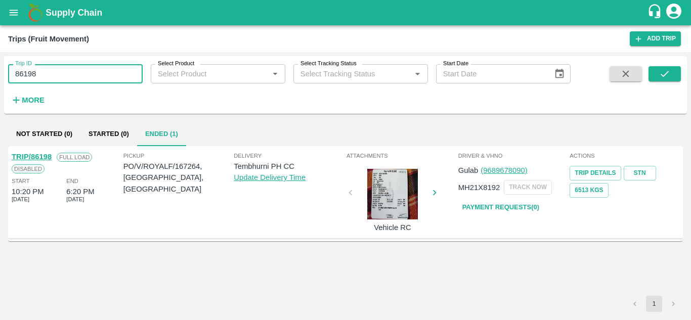
click at [49, 75] on input "86198" at bounding box center [75, 73] width 135 height 19
paste input "text"
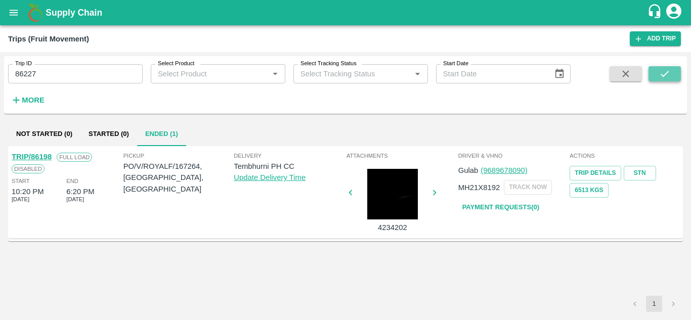
click at [669, 69] on icon "submit" at bounding box center [664, 73] width 11 height 11
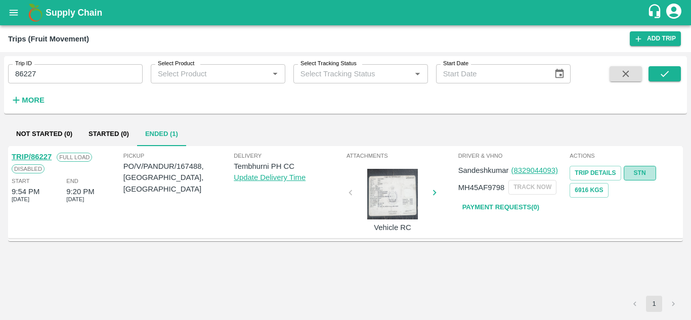
click at [640, 176] on link "STN" at bounding box center [640, 173] width 32 height 15
click at [41, 71] on input "86227" at bounding box center [75, 73] width 135 height 19
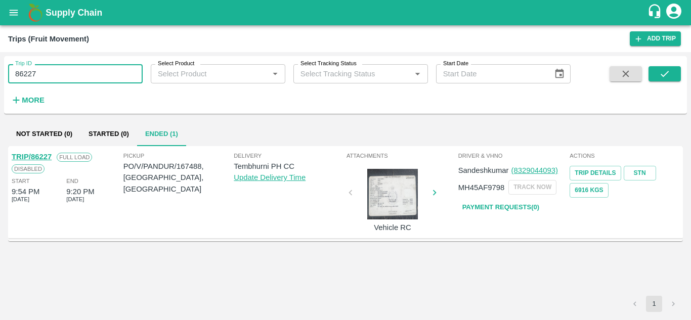
click at [41, 71] on input "86227" at bounding box center [75, 73] width 135 height 19
paste input "text"
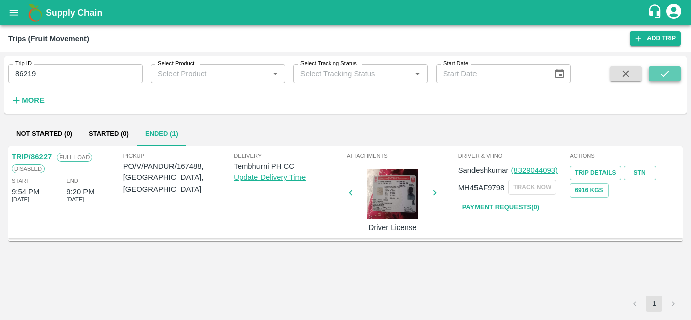
click at [670, 71] on icon "submit" at bounding box center [664, 73] width 11 height 11
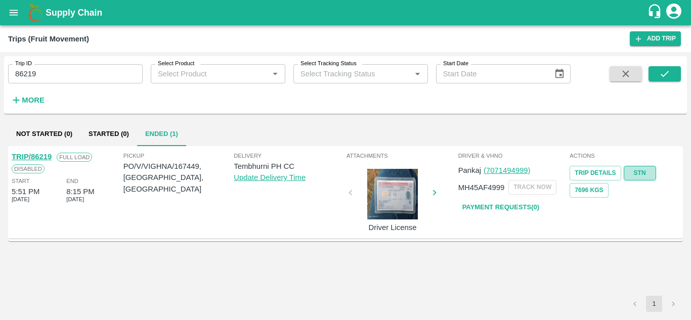
click at [644, 175] on link "STN" at bounding box center [640, 173] width 32 height 15
click at [96, 72] on input "86219" at bounding box center [75, 73] width 135 height 19
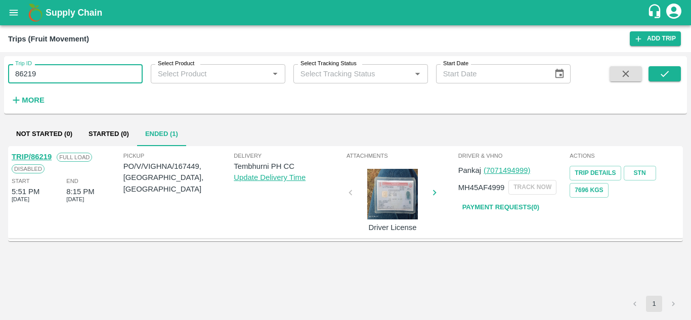
click at [96, 72] on input "86219" at bounding box center [75, 73] width 135 height 19
paste input "text"
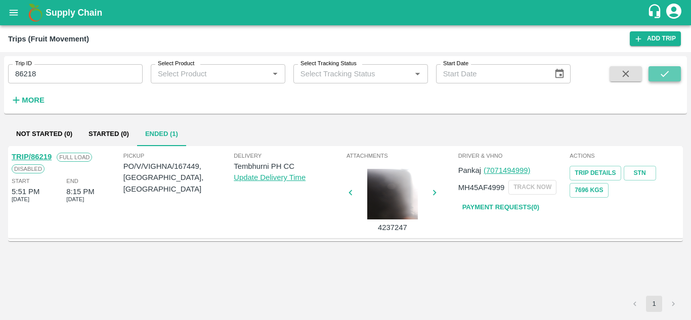
click at [660, 69] on icon "submit" at bounding box center [664, 73] width 11 height 11
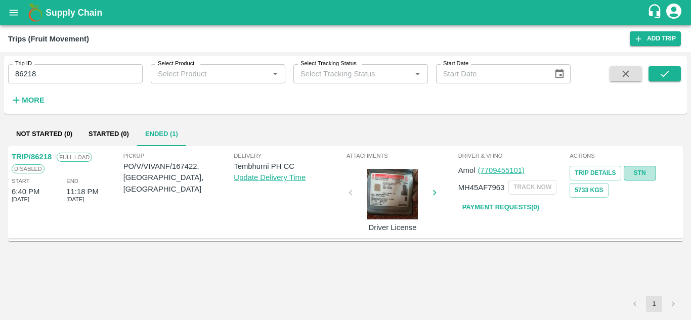
click at [640, 170] on link "STN" at bounding box center [640, 173] width 32 height 15
click at [57, 72] on input "86218" at bounding box center [75, 73] width 135 height 19
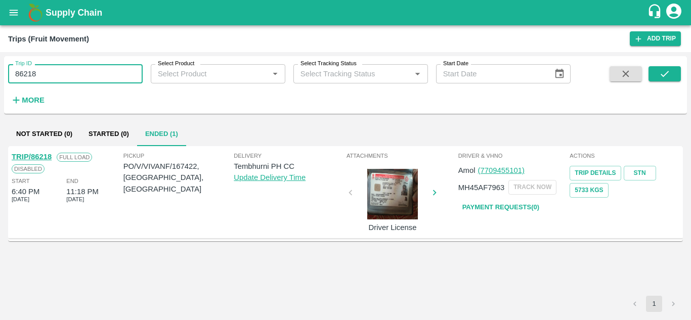
click at [57, 72] on input "86218" at bounding box center [75, 73] width 135 height 19
paste input "text"
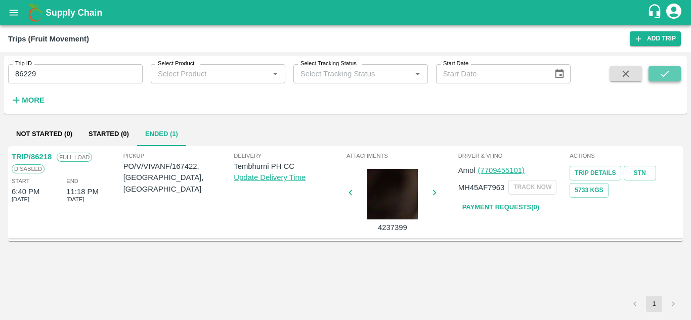
click at [668, 70] on icon "submit" at bounding box center [664, 73] width 11 height 11
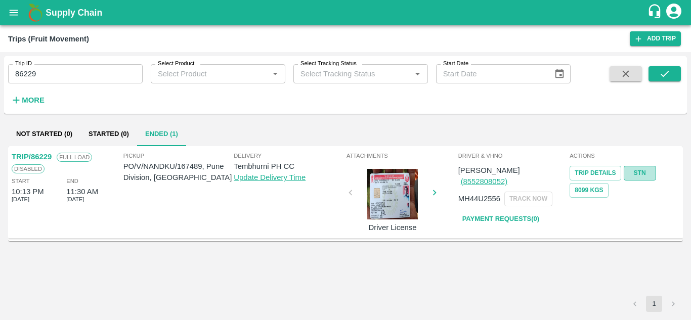
click at [641, 175] on link "STN" at bounding box center [640, 173] width 32 height 15
click at [62, 69] on input "86229" at bounding box center [75, 73] width 135 height 19
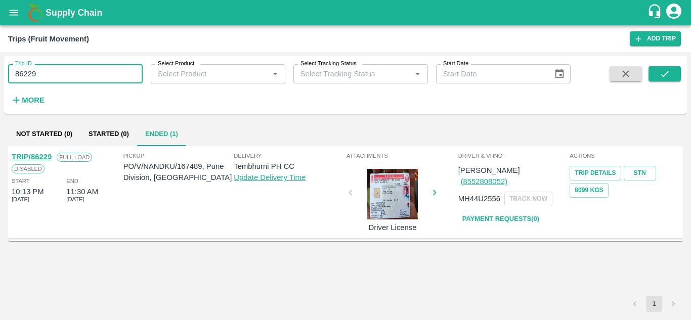
click at [62, 69] on input "86229" at bounding box center [75, 73] width 135 height 19
paste input "text"
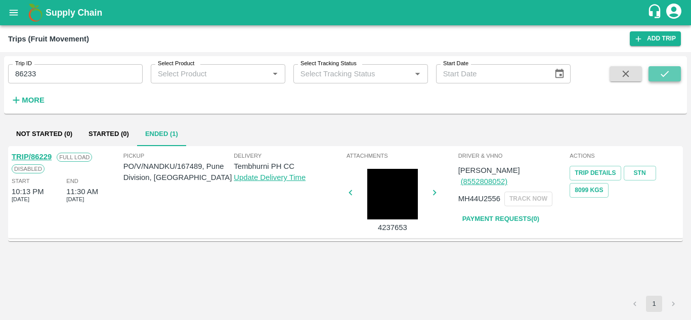
click at [670, 68] on icon "submit" at bounding box center [664, 73] width 11 height 11
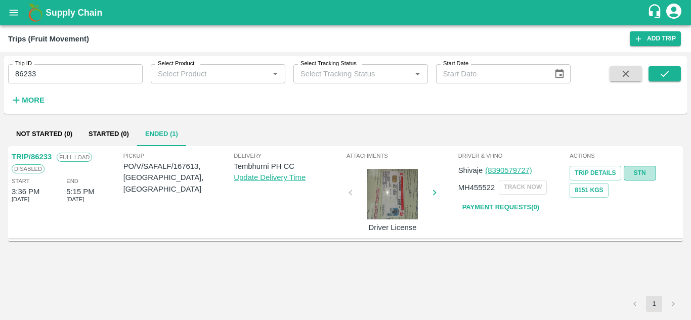
click at [642, 175] on link "STN" at bounding box center [640, 173] width 32 height 15
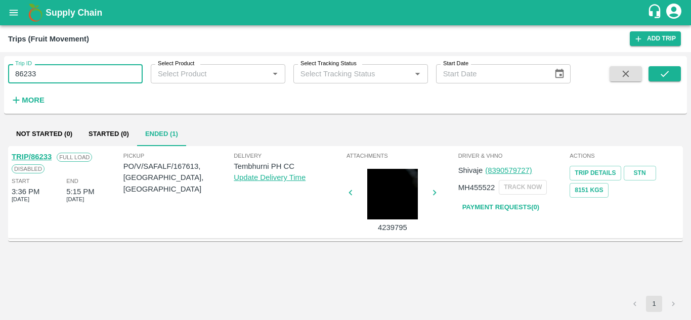
click at [55, 67] on input "86233" at bounding box center [75, 73] width 135 height 19
paste input "text"
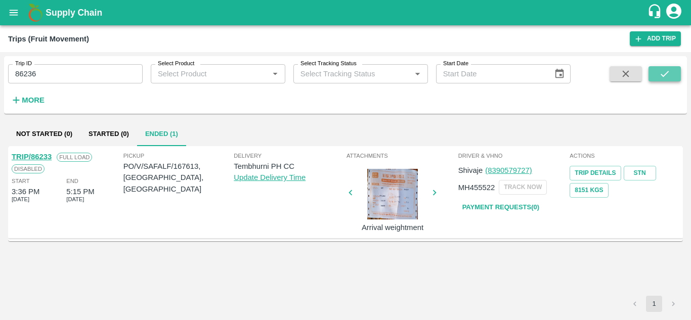
click at [666, 73] on icon "submit" at bounding box center [664, 73] width 11 height 11
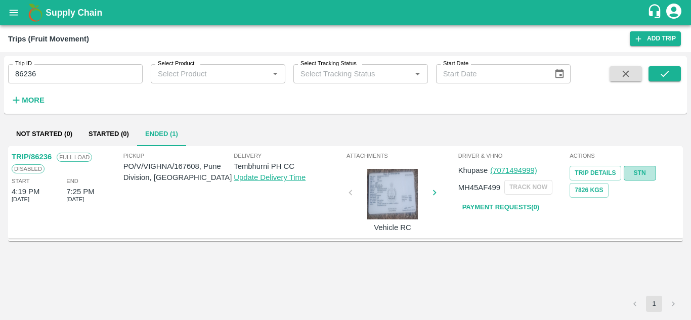
click at [640, 174] on link "STN" at bounding box center [640, 173] width 32 height 15
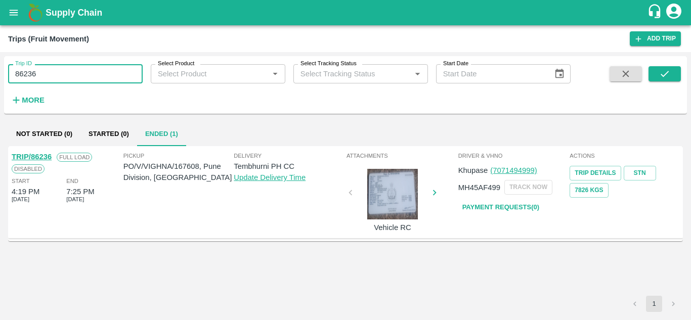
click at [45, 74] on input "86236" at bounding box center [75, 73] width 135 height 19
paste input "text"
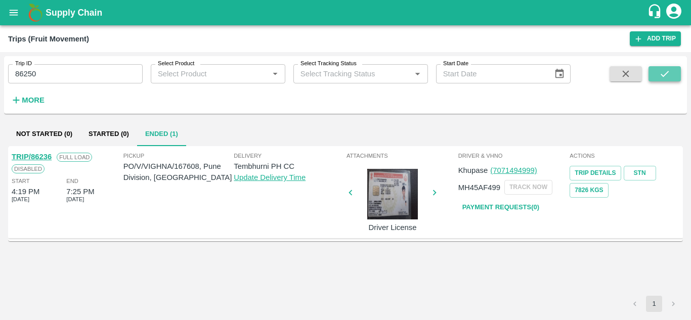
click at [666, 73] on icon "submit" at bounding box center [664, 73] width 11 height 11
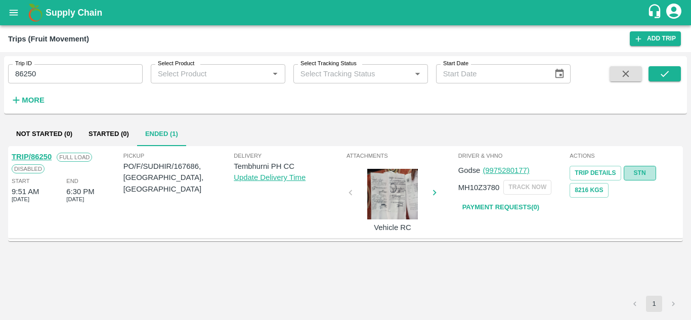
click at [648, 173] on link "STN" at bounding box center [640, 173] width 32 height 15
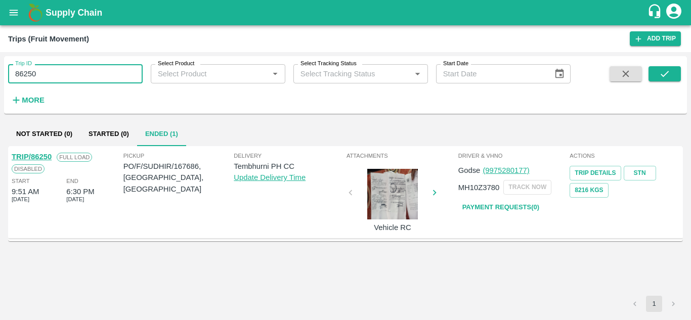
click at [73, 75] on input "86250" at bounding box center [75, 73] width 135 height 19
paste input "text"
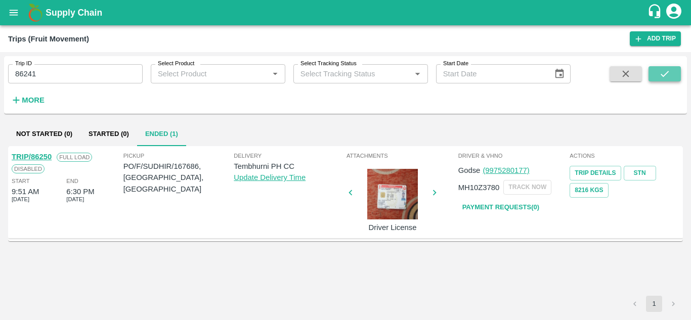
click at [675, 67] on button "submit" at bounding box center [665, 73] width 32 height 15
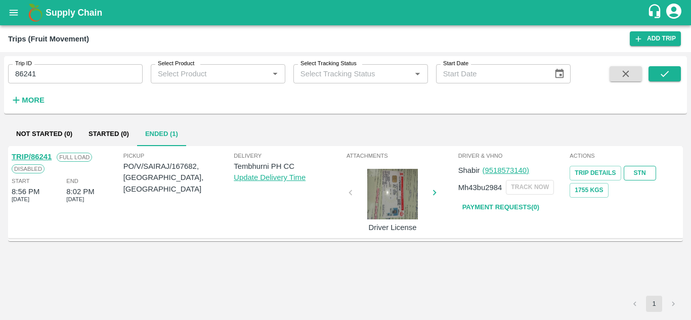
click at [640, 171] on link "STN" at bounding box center [640, 173] width 32 height 15
click at [71, 70] on input "86241" at bounding box center [75, 73] width 135 height 19
paste input "text"
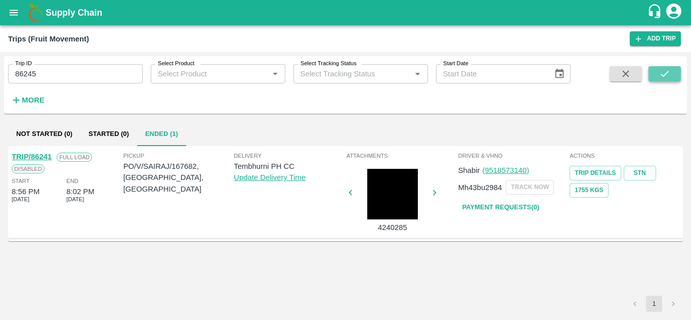
click at [663, 77] on icon "submit" at bounding box center [664, 73] width 11 height 11
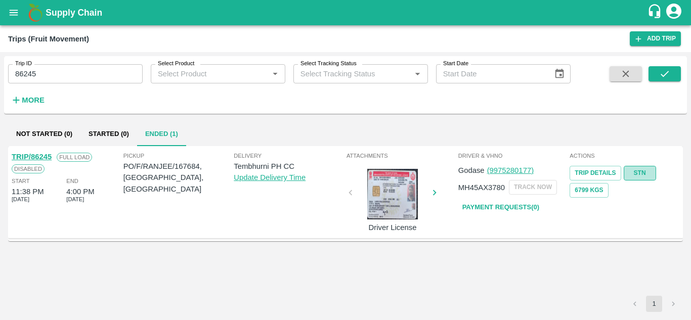
click at [648, 171] on link "STN" at bounding box center [640, 173] width 32 height 15
click at [38, 76] on input "86245" at bounding box center [75, 73] width 135 height 19
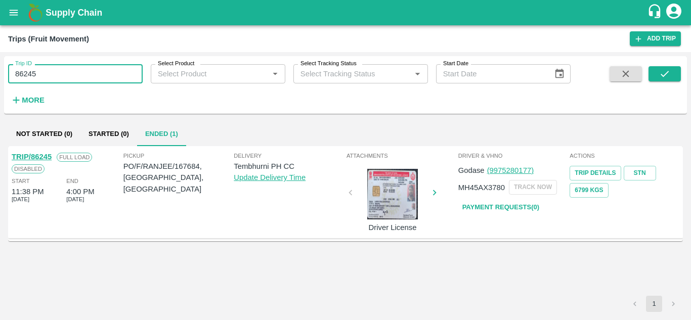
click at [38, 76] on input "86245" at bounding box center [75, 73] width 135 height 19
paste input "text"
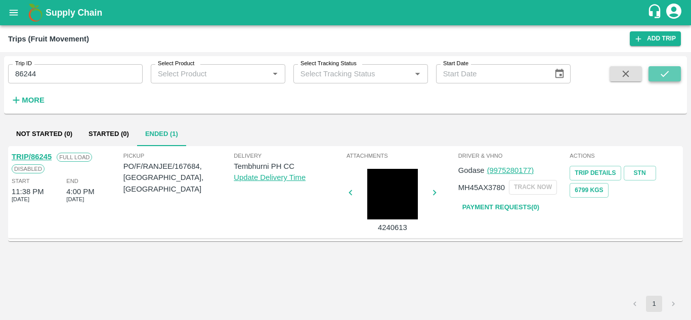
click at [655, 72] on button "submit" at bounding box center [665, 73] width 32 height 15
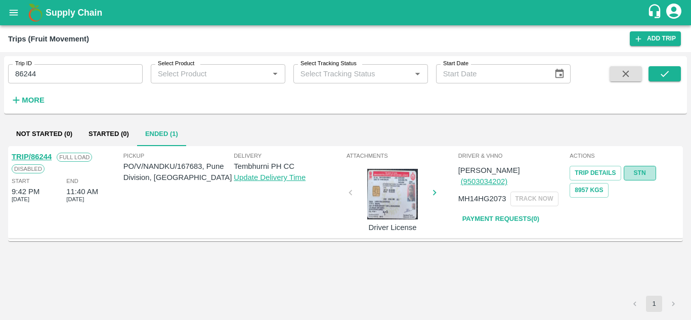
click at [638, 171] on link "STN" at bounding box center [640, 173] width 32 height 15
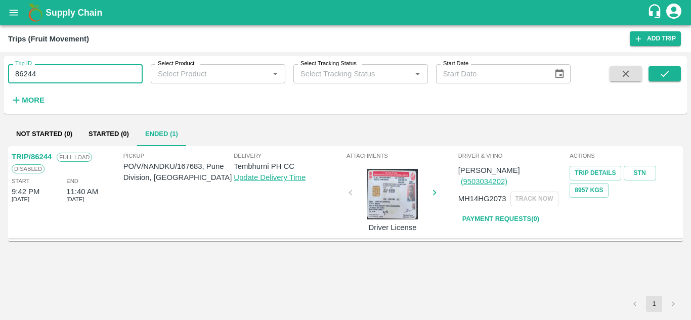
click at [54, 69] on input "86244" at bounding box center [75, 73] width 135 height 19
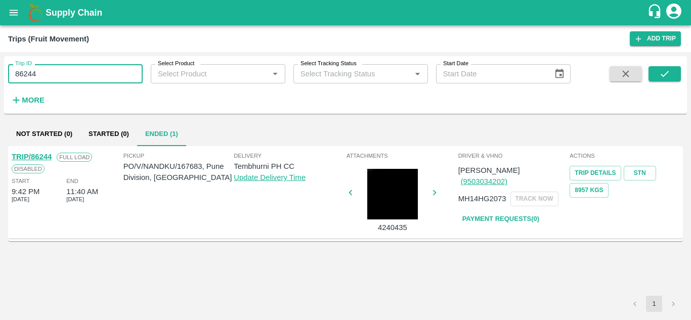
paste input "text"
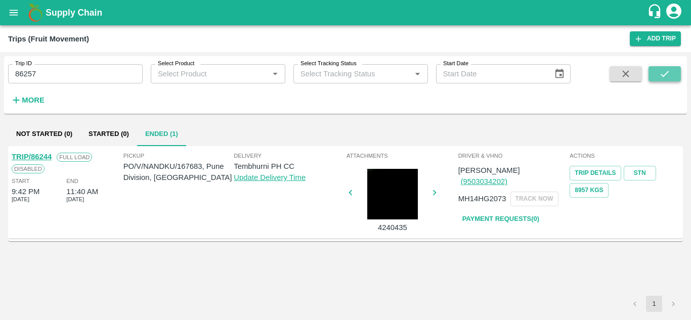
click at [670, 75] on icon "submit" at bounding box center [664, 73] width 11 height 11
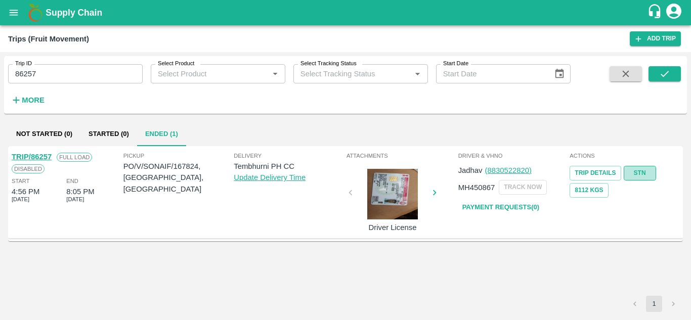
click at [637, 176] on link "STN" at bounding box center [640, 173] width 32 height 15
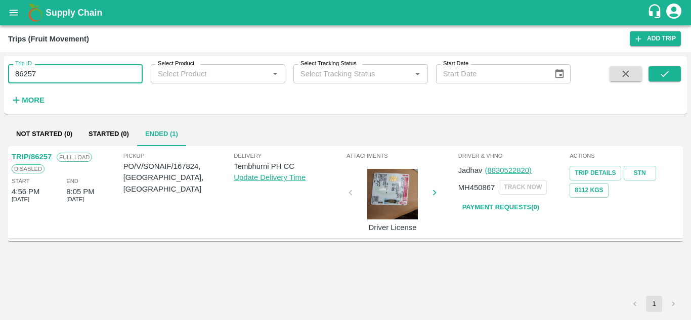
click at [56, 75] on input "86257" at bounding box center [75, 73] width 135 height 19
paste input "text"
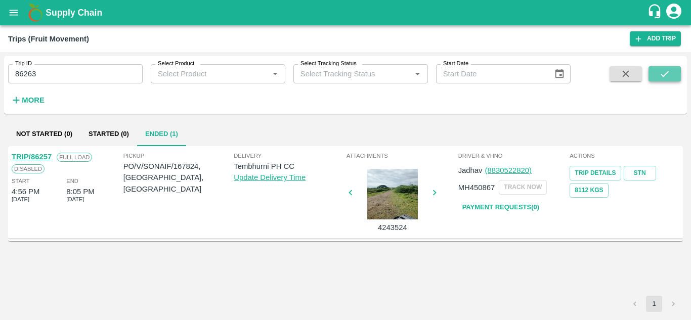
click at [669, 78] on icon "submit" at bounding box center [664, 73] width 11 height 11
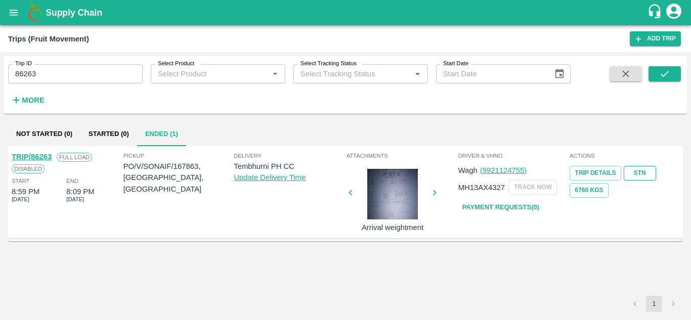
click at [644, 173] on link "STN" at bounding box center [640, 173] width 32 height 15
click at [57, 75] on input "86263" at bounding box center [75, 73] width 135 height 19
paste input "text"
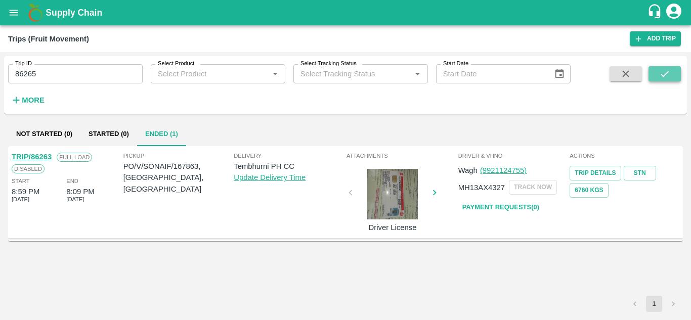
click at [665, 72] on icon "submit" at bounding box center [664, 73] width 11 height 11
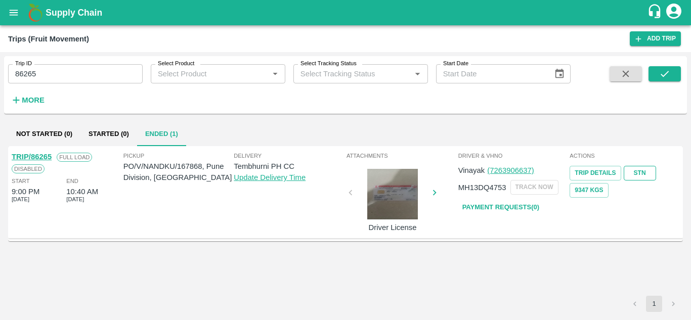
click at [638, 172] on link "STN" at bounding box center [640, 173] width 32 height 15
click at [45, 81] on input "86265" at bounding box center [75, 73] width 135 height 19
paste input "text"
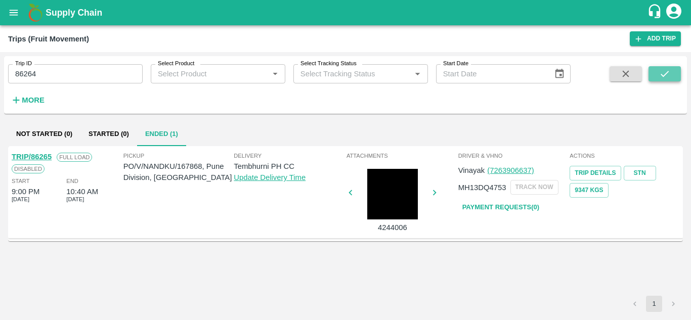
click at [667, 74] on icon "submit" at bounding box center [664, 73] width 11 height 11
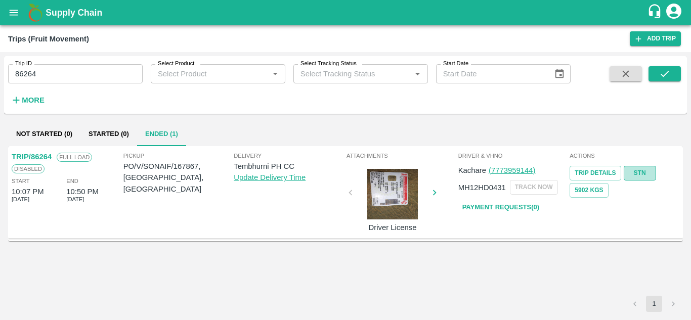
click at [640, 175] on link "STN" at bounding box center [640, 173] width 32 height 15
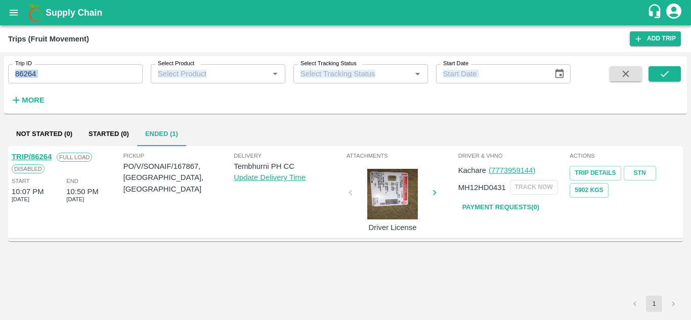
drag, startPoint x: 47, startPoint y: 88, endPoint x: 53, endPoint y: 79, distance: 10.9
click at [53, 79] on div "Trip ID 86264 Trip ID Select Product Select Product   * Select Tracking Status …" at bounding box center [285, 82] width 571 height 53
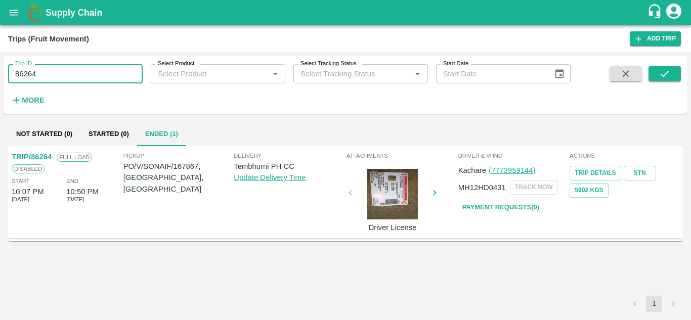
click at [53, 79] on input "86264" at bounding box center [75, 73] width 135 height 19
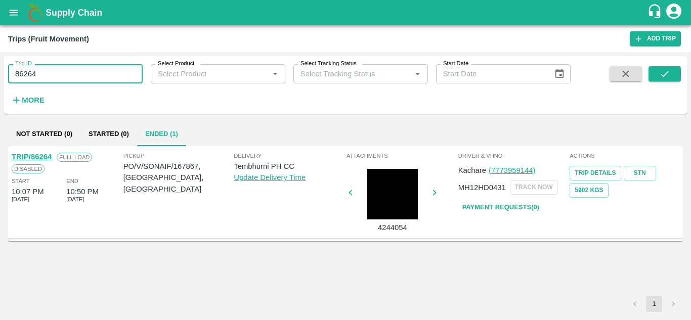
paste input "text"
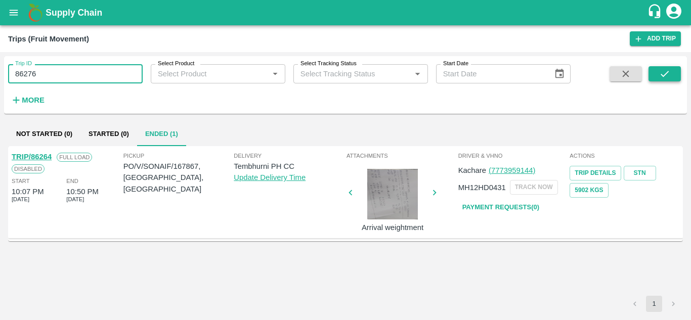
click at [663, 72] on icon "submit" at bounding box center [664, 73] width 11 height 11
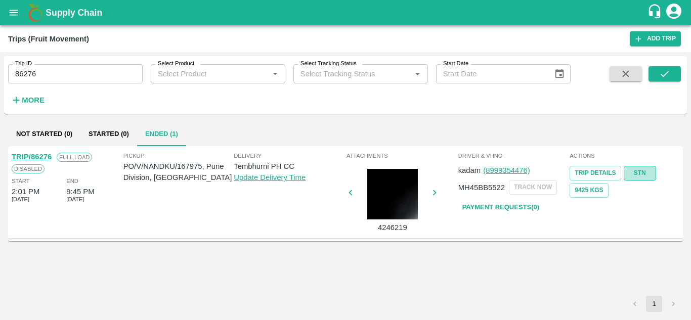
click at [634, 171] on link "STN" at bounding box center [640, 173] width 32 height 15
click at [58, 75] on input "86276" at bounding box center [75, 73] width 135 height 19
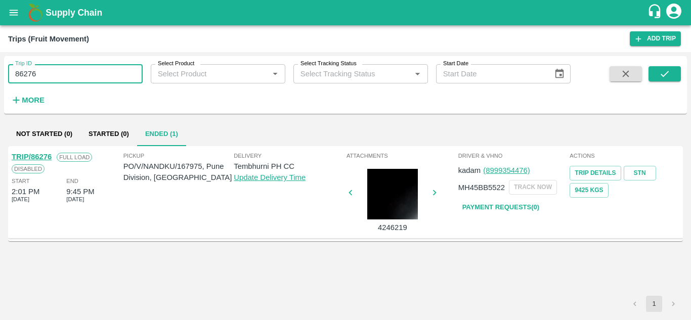
click at [58, 75] on input "86276" at bounding box center [75, 73] width 135 height 19
paste input "text"
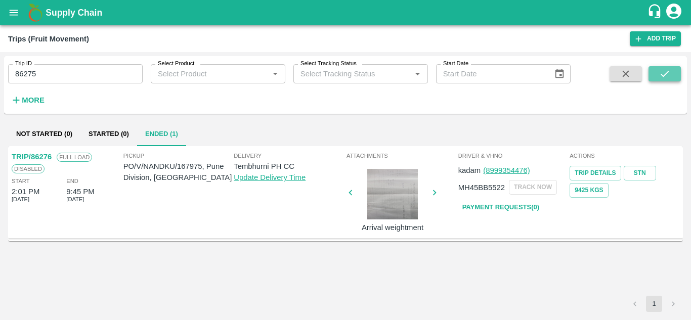
click at [659, 75] on icon "submit" at bounding box center [664, 73] width 11 height 11
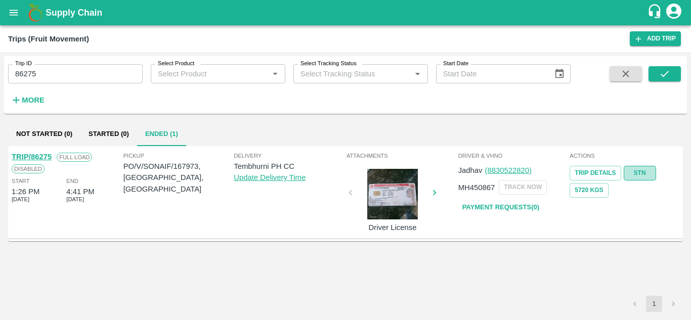
click at [636, 170] on link "STN" at bounding box center [640, 173] width 32 height 15
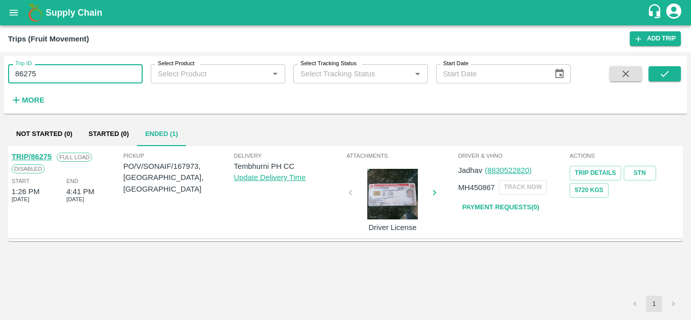
click at [46, 78] on input "86275" at bounding box center [75, 73] width 135 height 19
paste input "text"
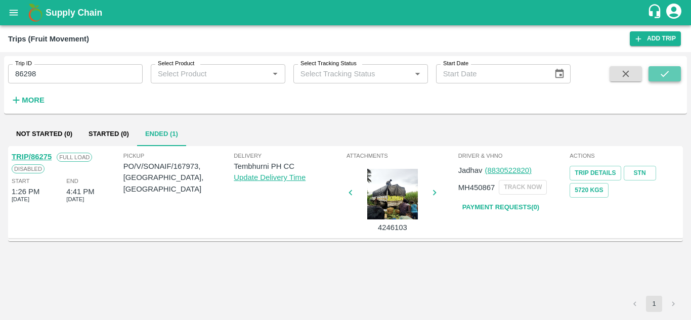
click at [671, 75] on button "submit" at bounding box center [665, 73] width 32 height 15
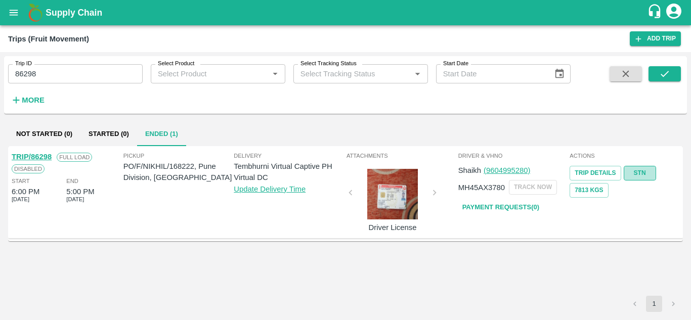
click at [642, 172] on link "STN" at bounding box center [640, 173] width 32 height 15
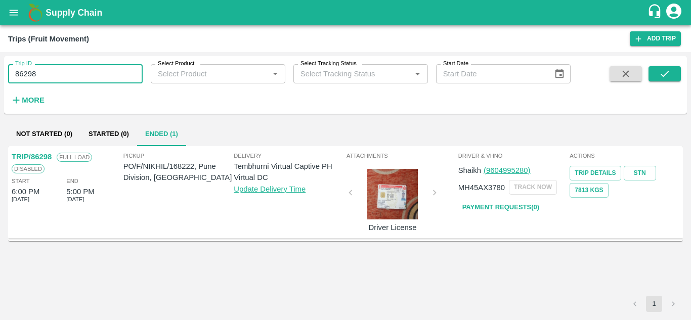
click at [77, 77] on input "86298" at bounding box center [75, 73] width 135 height 19
paste input "text"
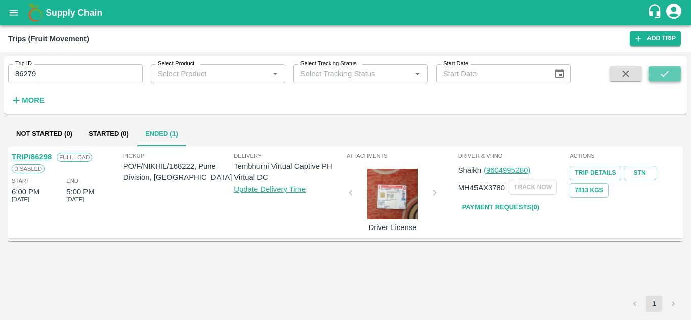
click at [665, 73] on icon "submit" at bounding box center [664, 73] width 11 height 11
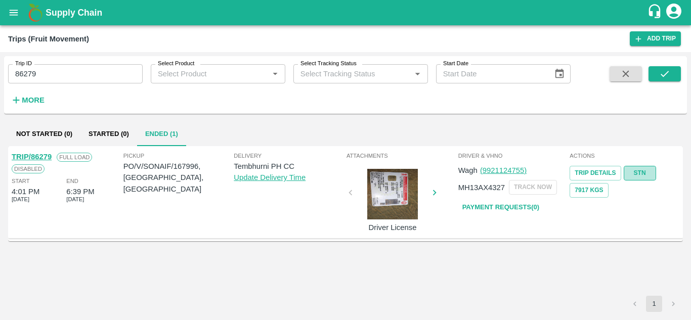
click at [637, 171] on link "STN" at bounding box center [640, 173] width 32 height 15
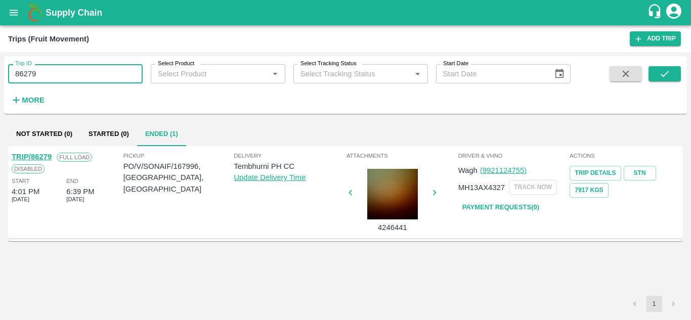
click at [38, 74] on input "86279" at bounding box center [75, 73] width 135 height 19
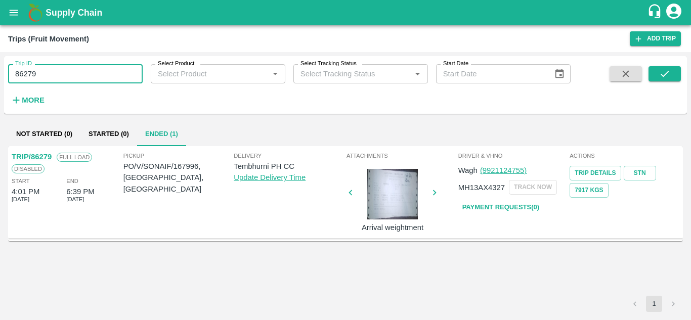
paste input "text"
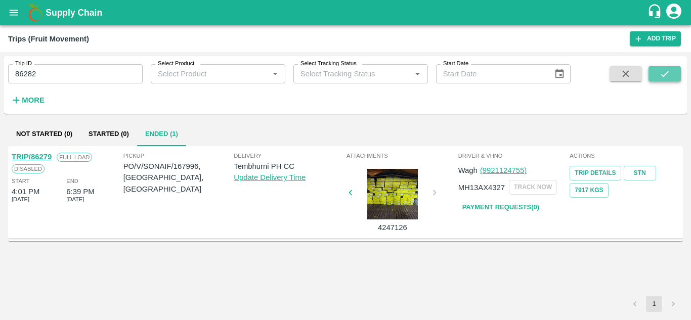
click at [667, 72] on icon "submit" at bounding box center [664, 73] width 11 height 11
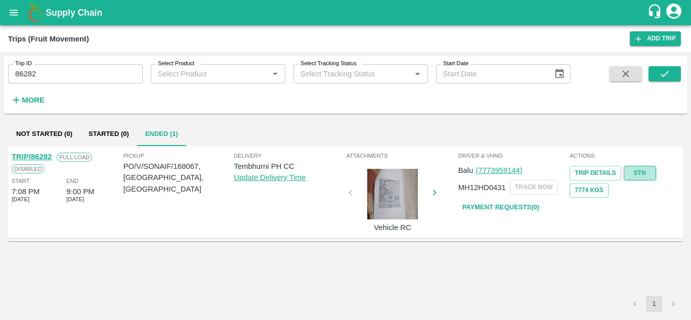
click at [642, 171] on link "STN" at bounding box center [640, 173] width 32 height 15
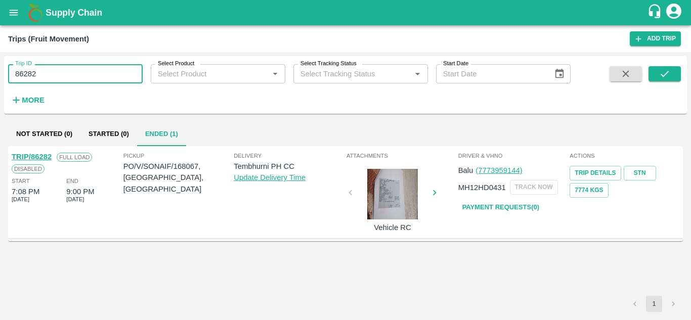
click at [37, 70] on input "86282" at bounding box center [75, 73] width 135 height 19
paste input "text"
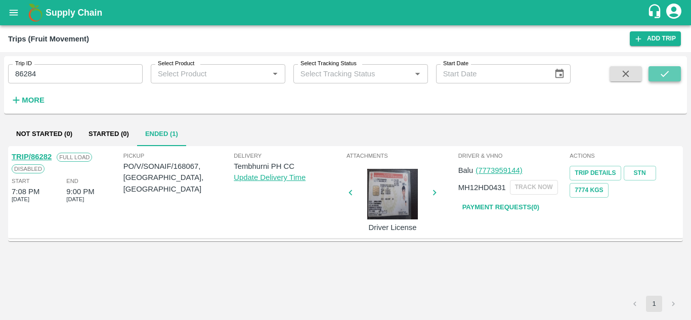
click at [669, 74] on icon "submit" at bounding box center [664, 73] width 11 height 11
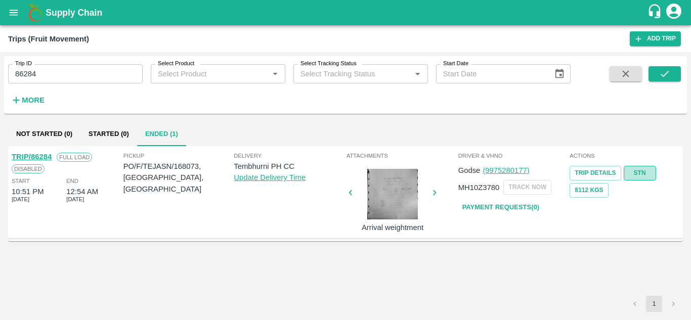
click at [647, 173] on link "STN" at bounding box center [640, 173] width 32 height 15
click at [62, 70] on input "86284" at bounding box center [75, 73] width 135 height 19
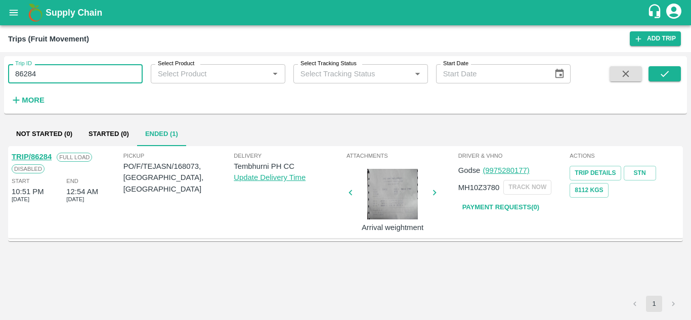
click at [62, 70] on input "86284" at bounding box center [75, 73] width 135 height 19
paste input "text"
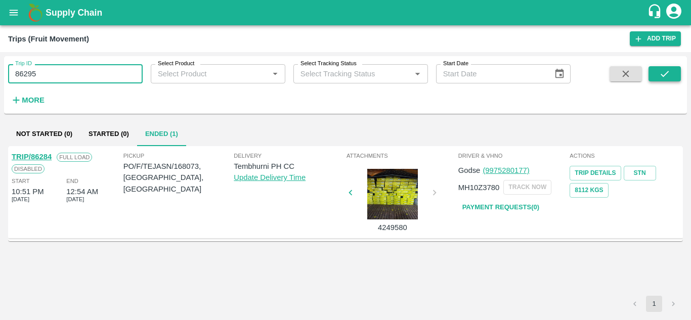
type input "86295"
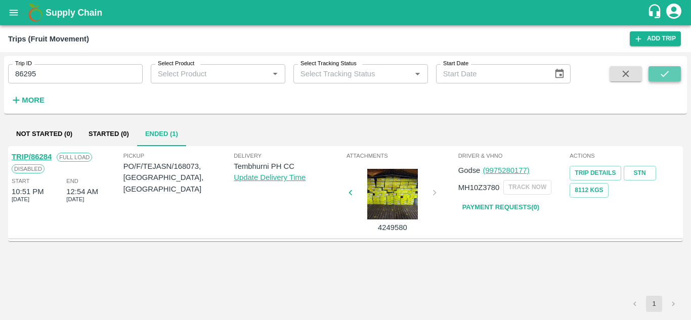
click at [659, 75] on icon "submit" at bounding box center [664, 73] width 11 height 11
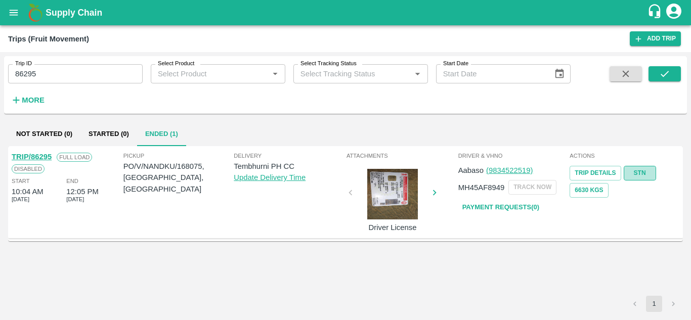
click at [640, 172] on link "STN" at bounding box center [640, 173] width 32 height 15
